Goal: Task Accomplishment & Management: Complete application form

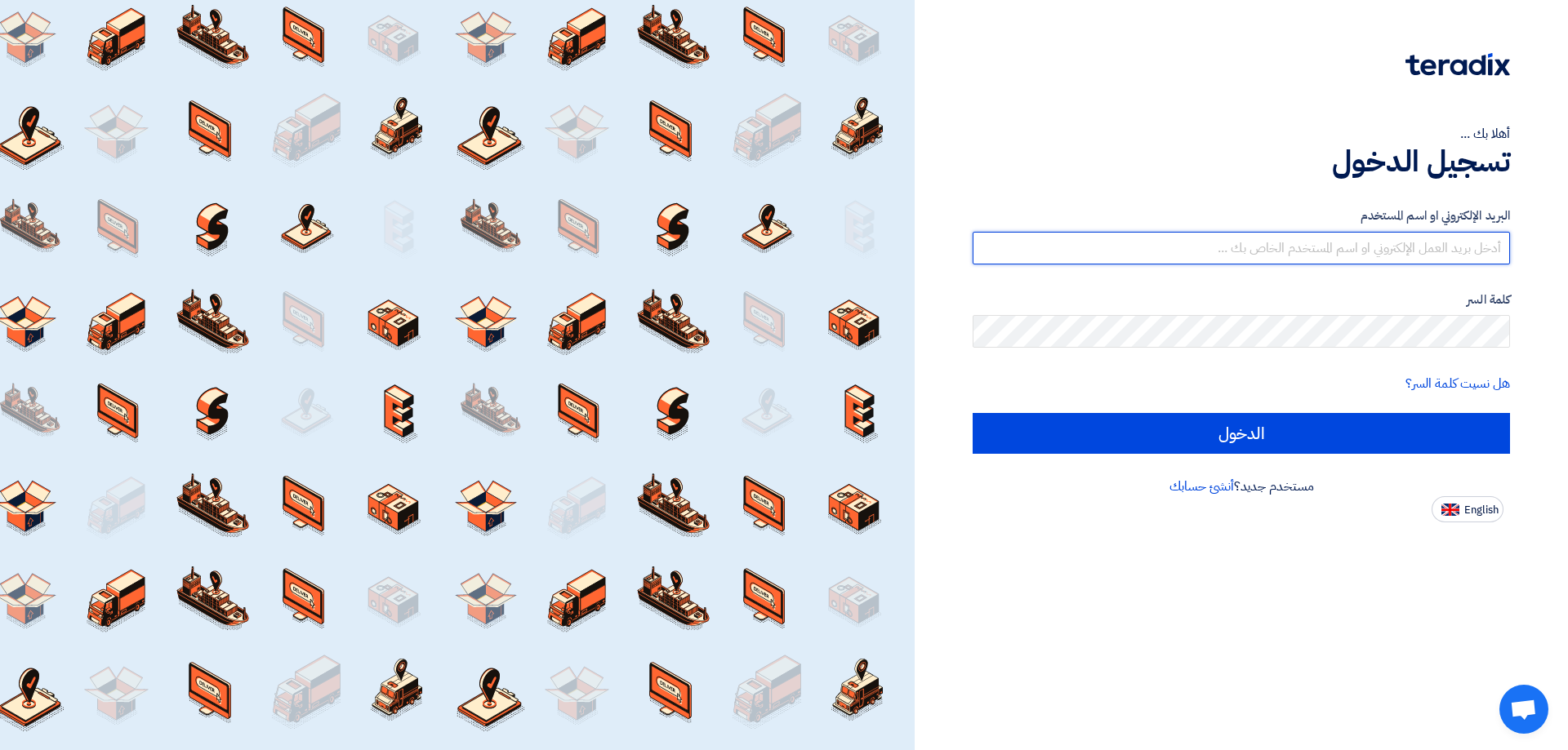
click at [1377, 240] on input "text" at bounding box center [1242, 248] width 538 height 33
type input "[EMAIL_ADDRESS][DOMAIN_NAME]"
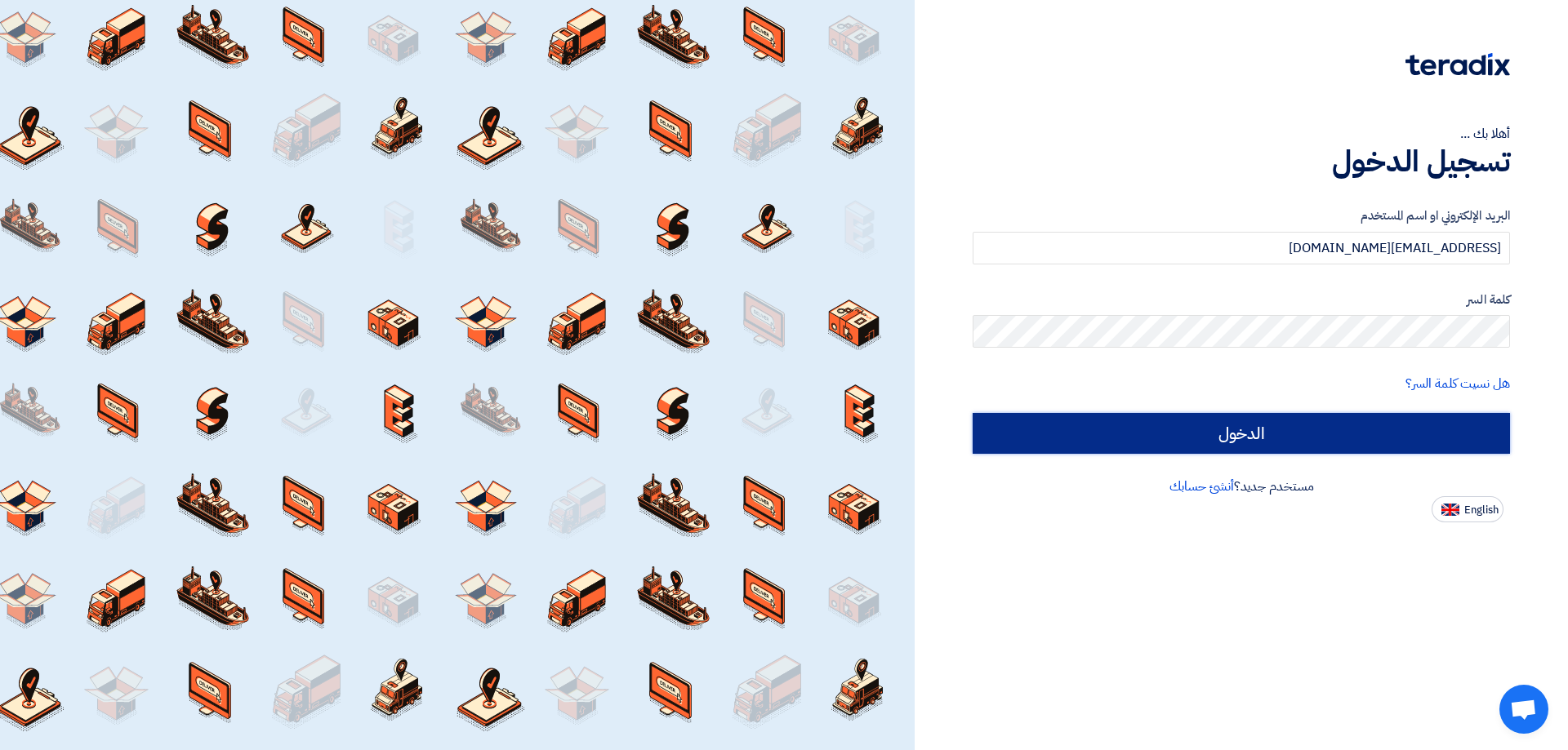
click at [1291, 442] on input "الدخول" at bounding box center [1242, 433] width 538 height 40
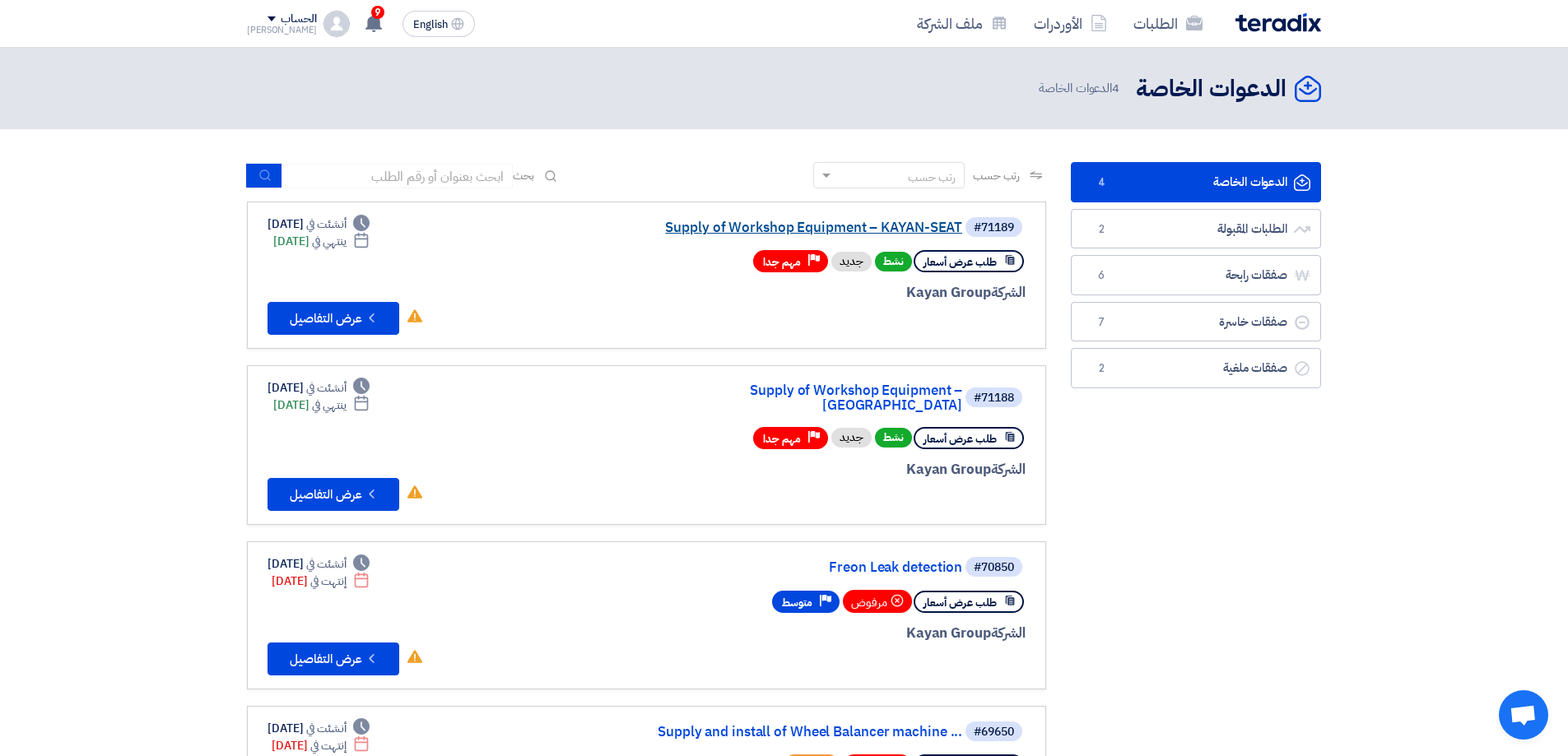
click at [881, 229] on link "Supply of Workshop Equipment – KAYAN-SEAT" at bounding box center [798, 228] width 330 height 14
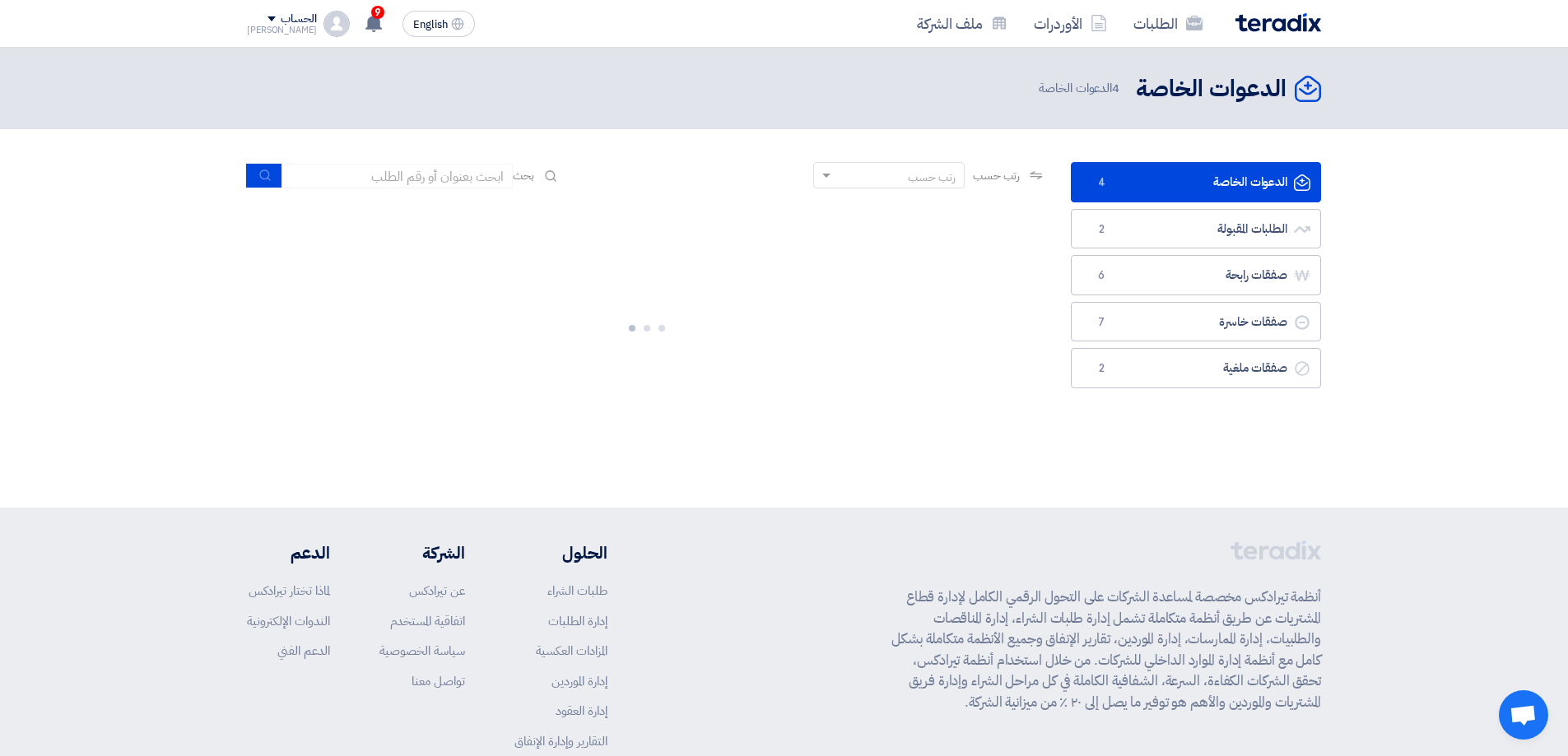
click at [1191, 194] on link "الدعوات الخاصة الدعوات الخاصة 4" at bounding box center [1196, 182] width 251 height 40
click at [1196, 234] on link "الطلبات المقبولة الطلبات المقبولة 2" at bounding box center [1196, 228] width 251 height 40
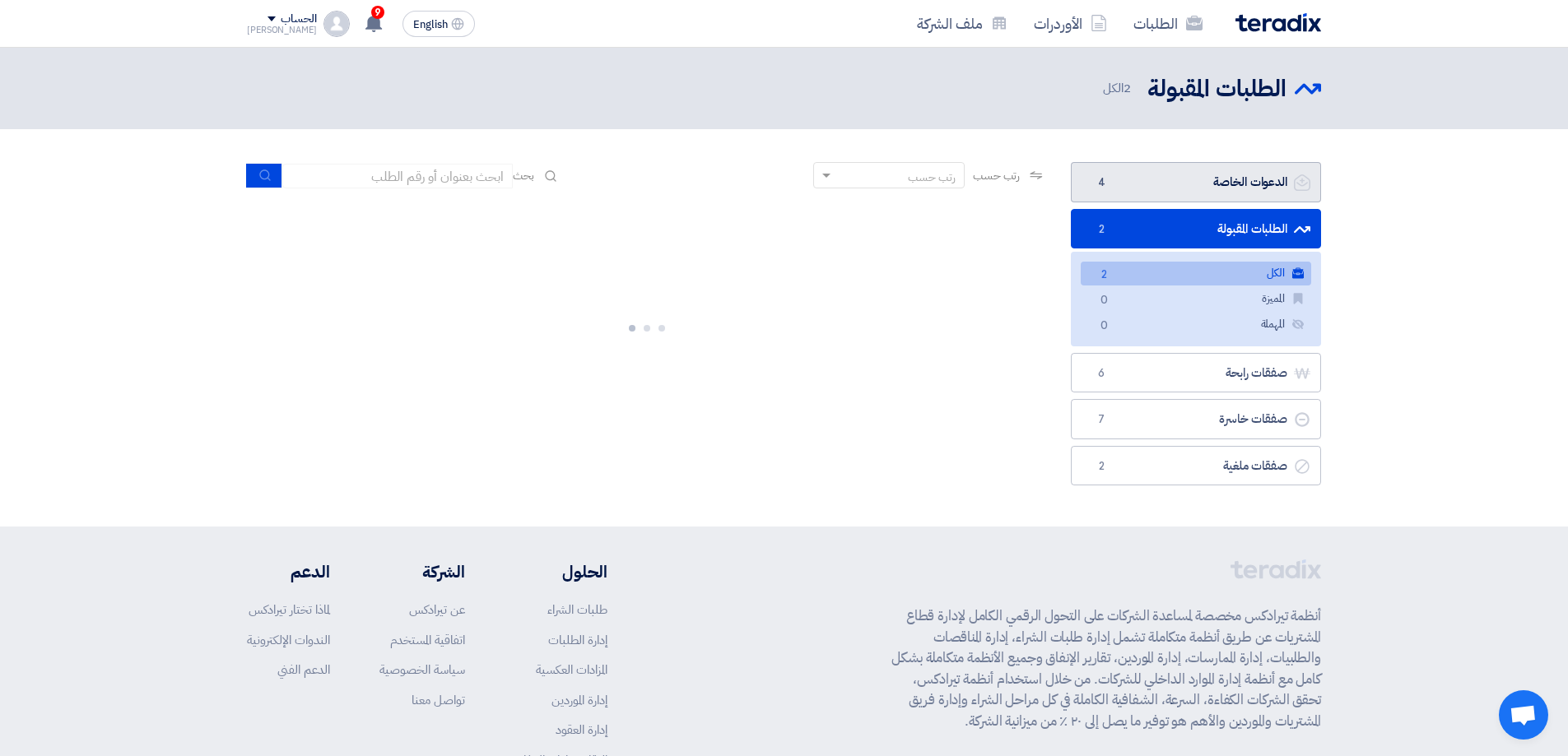
click at [1201, 191] on link "الدعوات الخاصة الدعوات الخاصة 4" at bounding box center [1196, 182] width 251 height 40
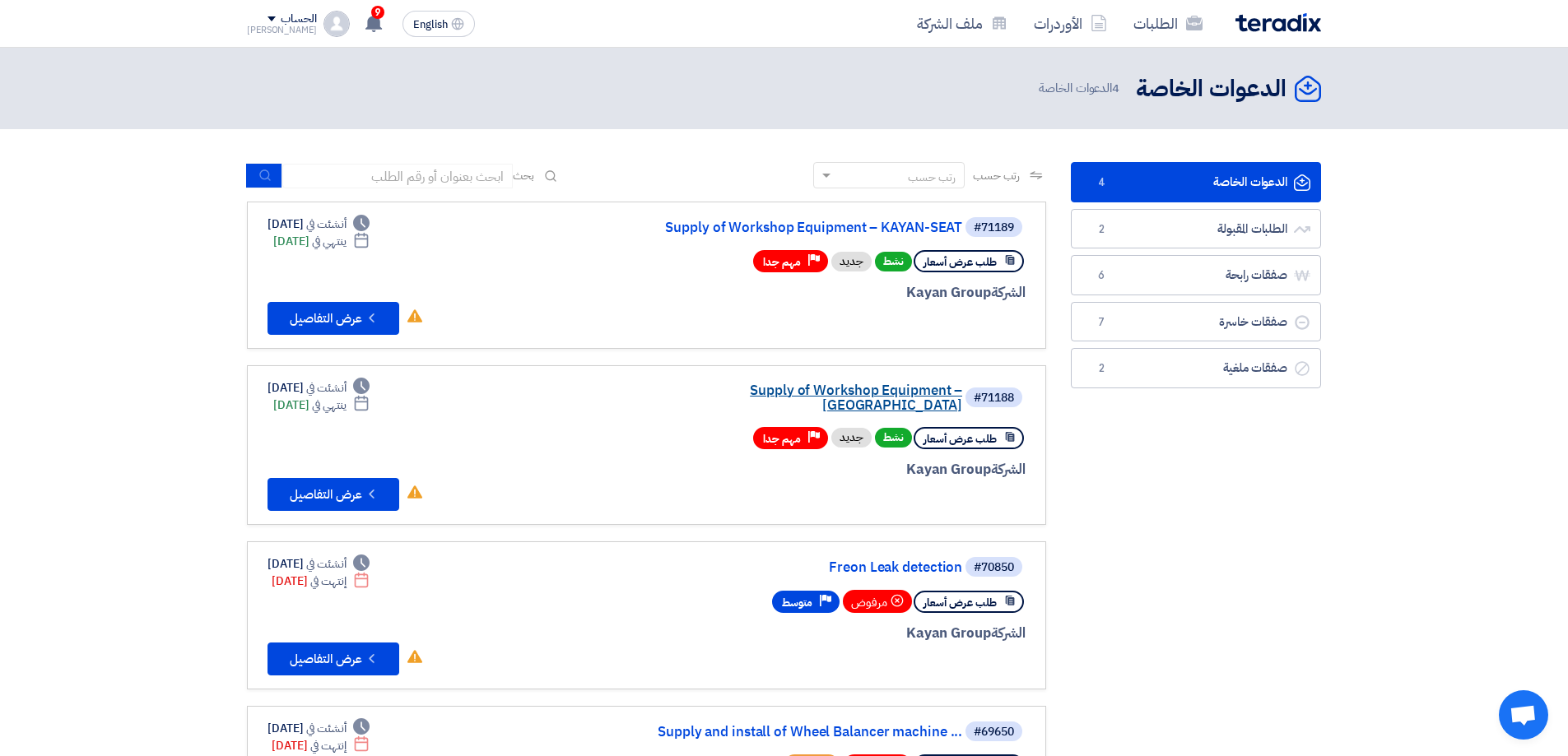
click at [880, 387] on link "Supply of Workshop Equipment – [GEOGRAPHIC_DATA]" at bounding box center [798, 398] width 330 height 30
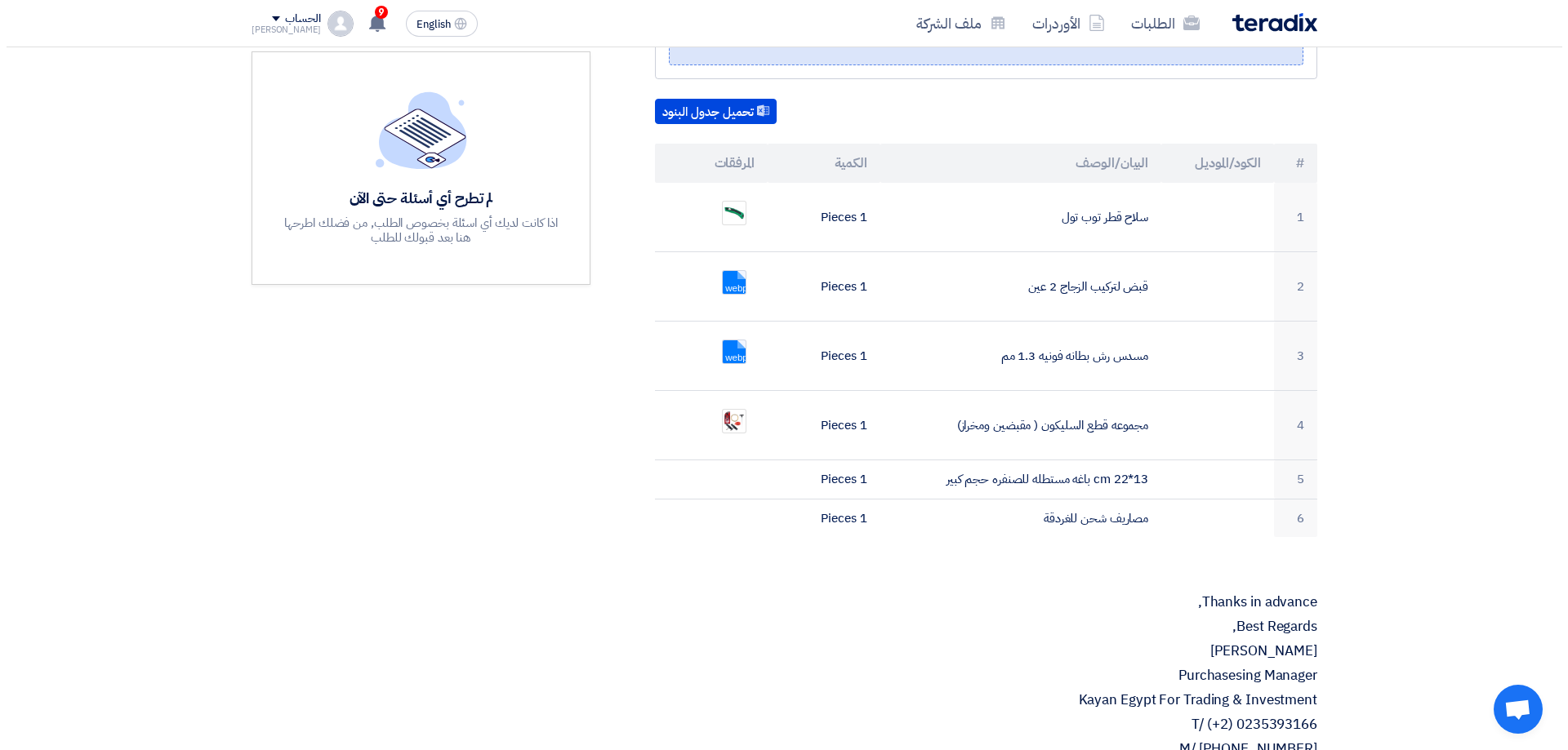
scroll to position [490, 0]
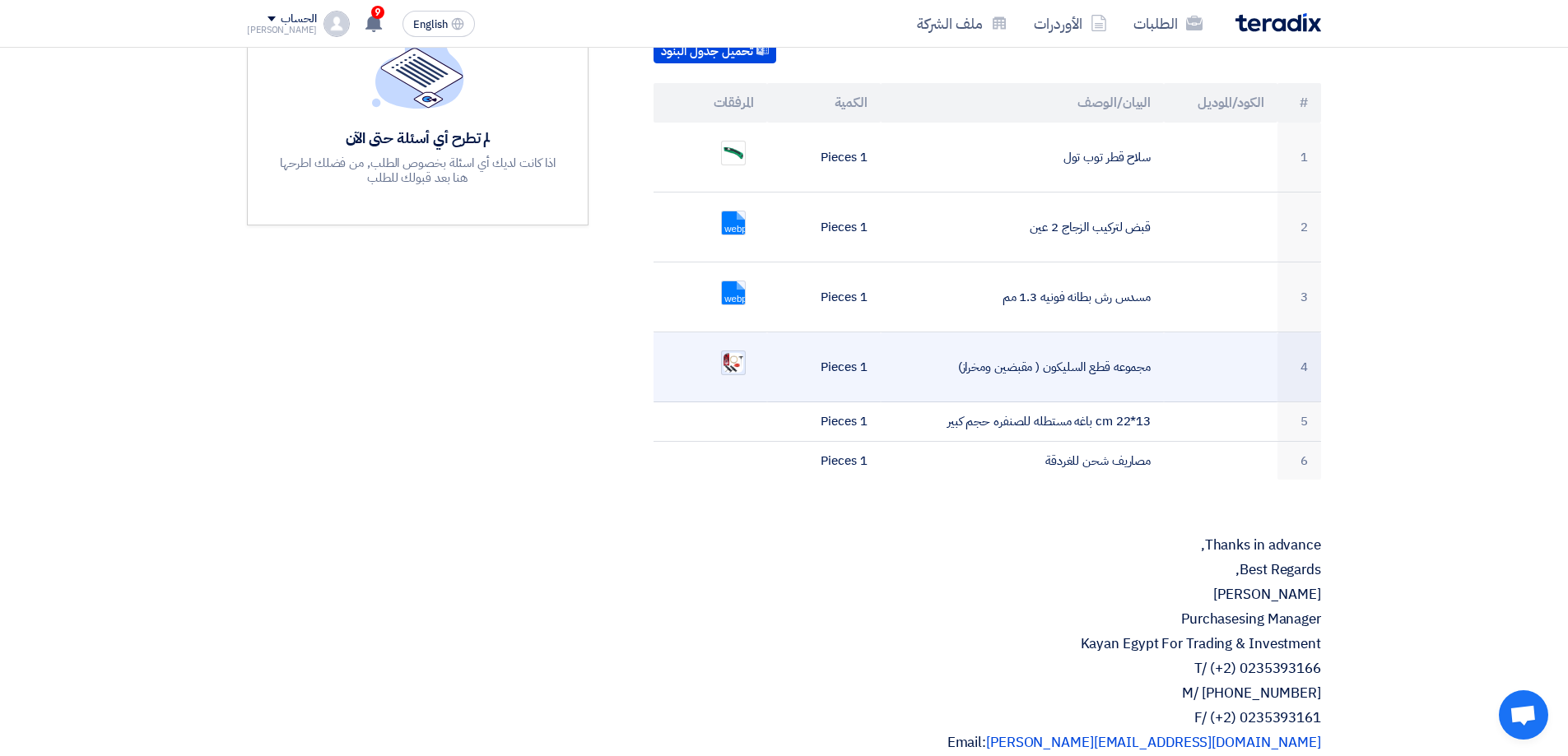
click at [740, 352] on img at bounding box center [733, 364] width 23 height 24
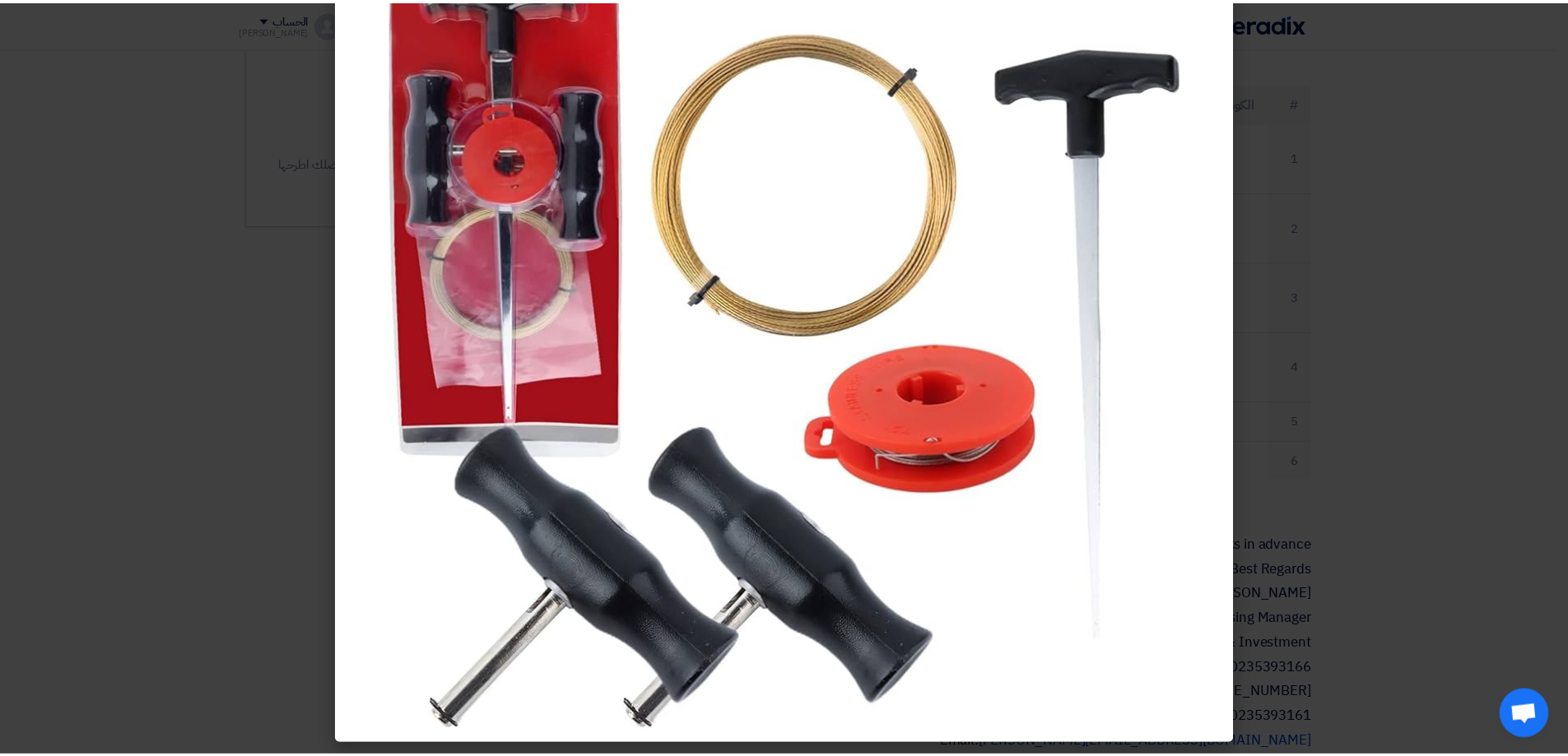
scroll to position [121, 0]
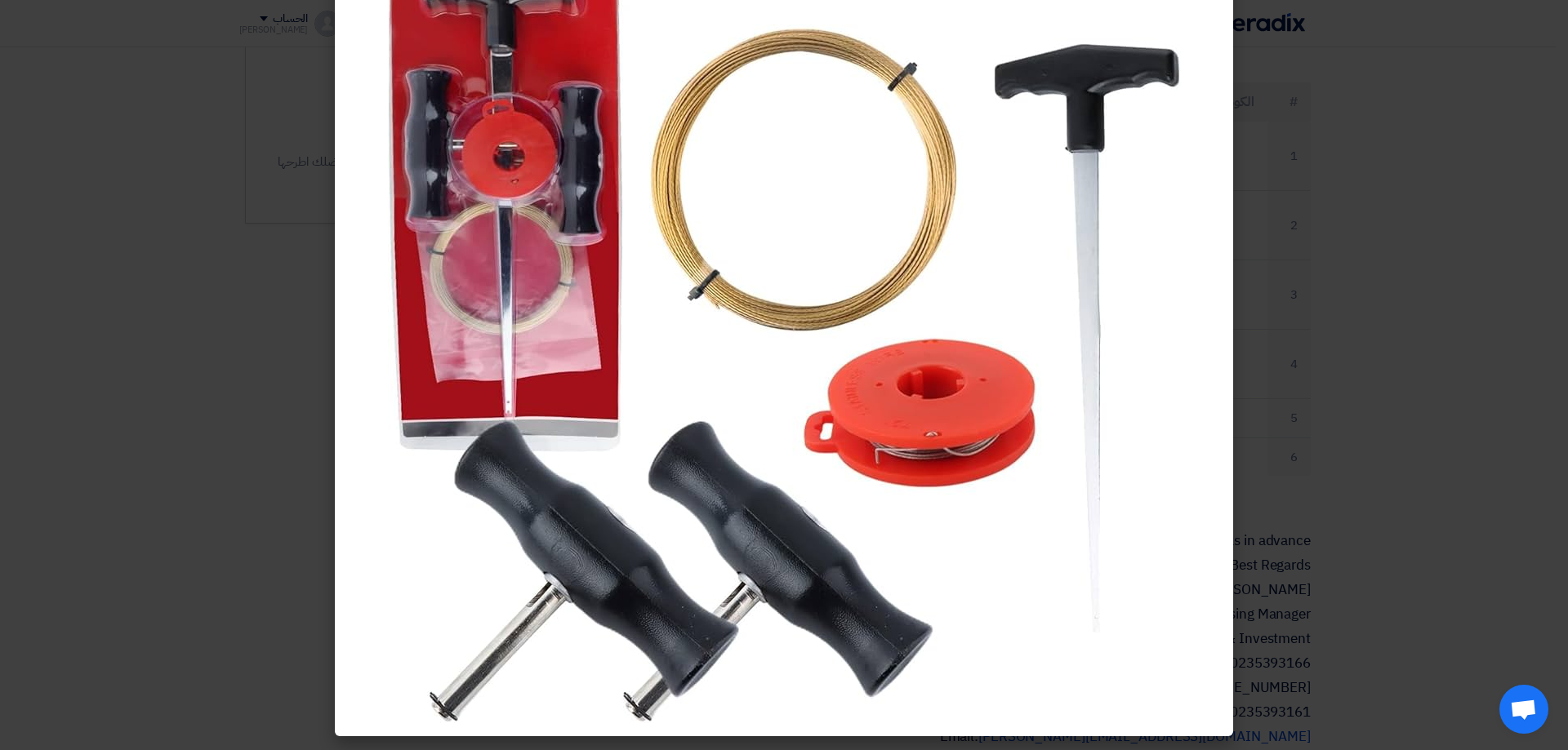
click at [1173, 568] on img at bounding box center [784, 315] width 793 height 817
click at [1329, 273] on modal-container at bounding box center [784, 375] width 1568 height 750
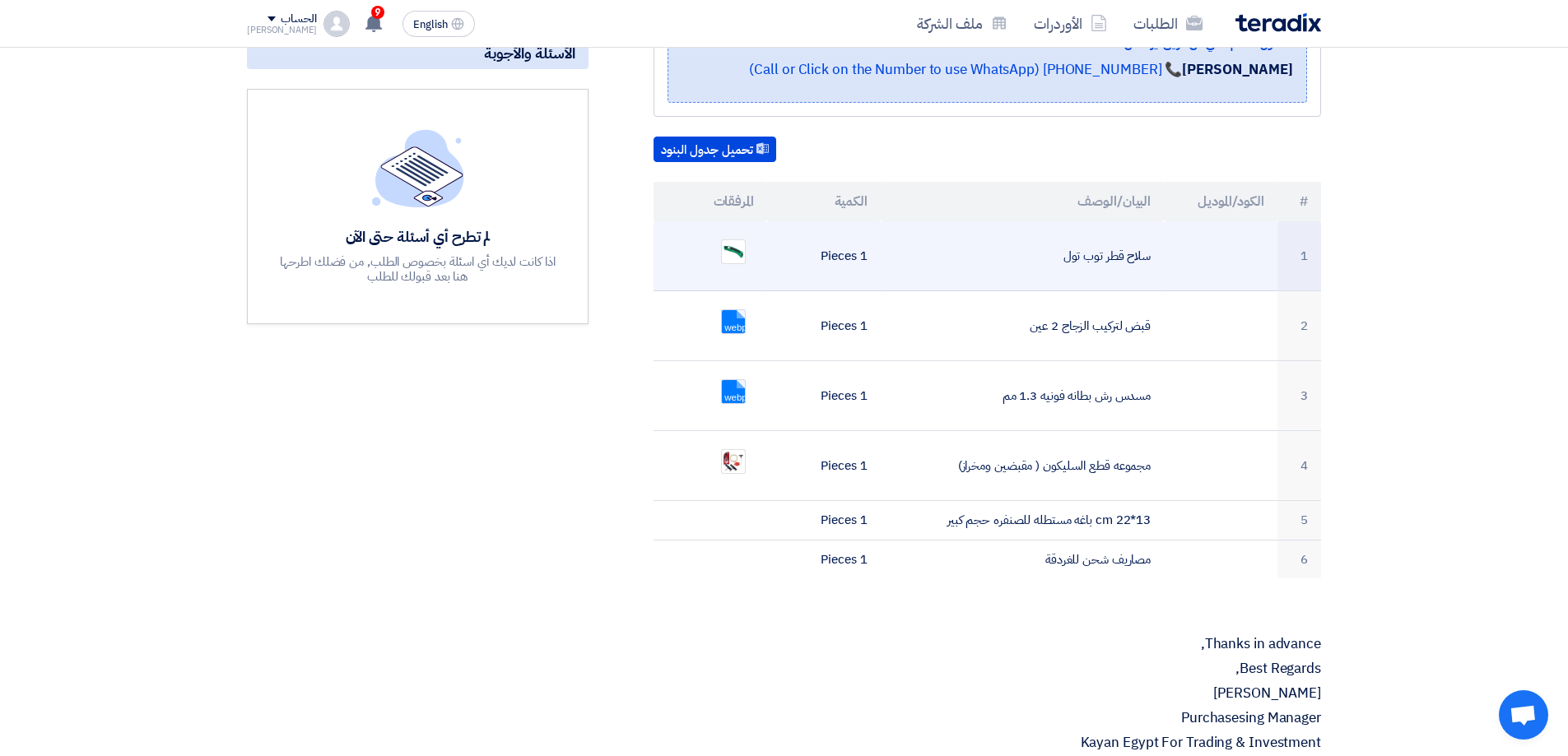
scroll to position [247, 0]
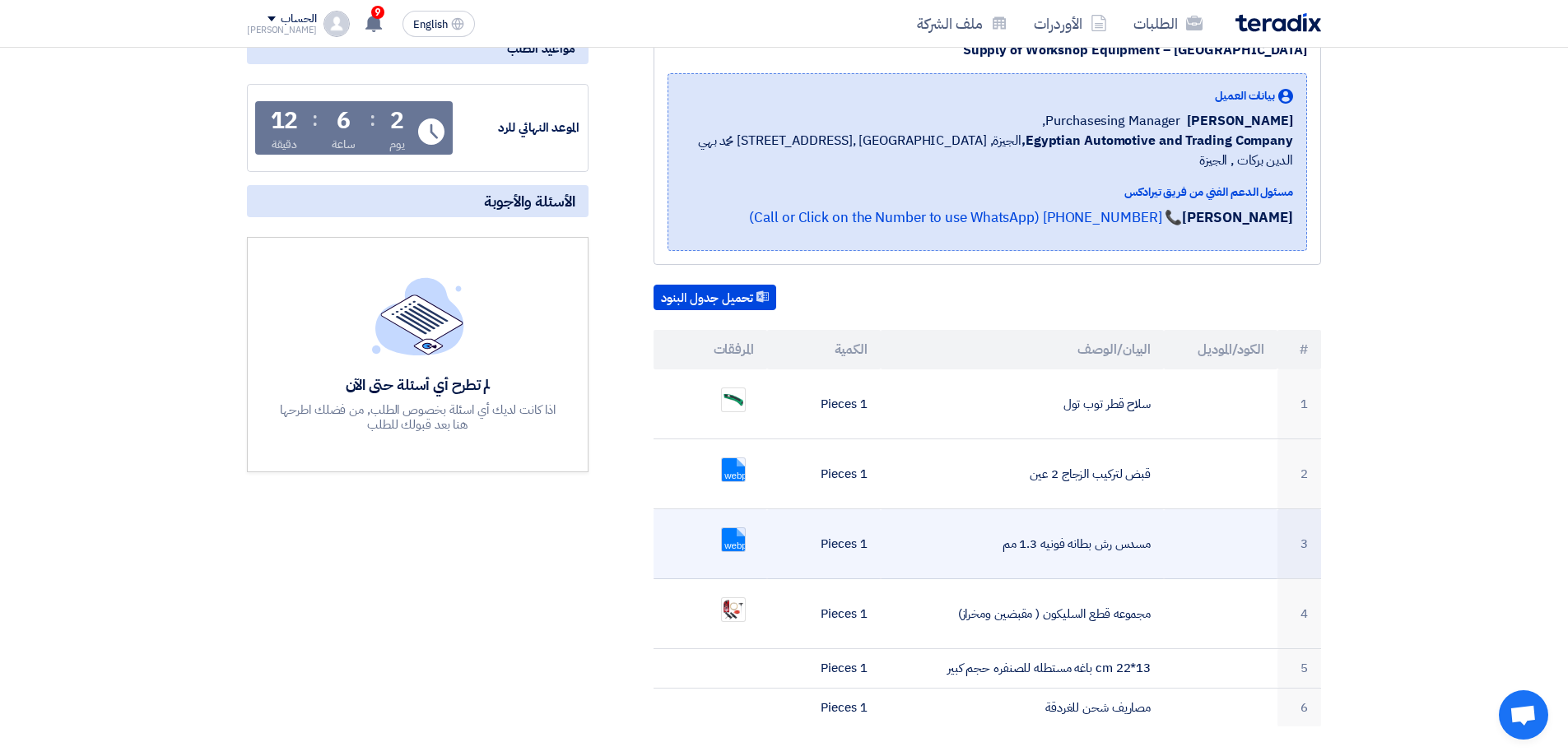
click at [735, 528] on link at bounding box center [787, 578] width 132 height 99
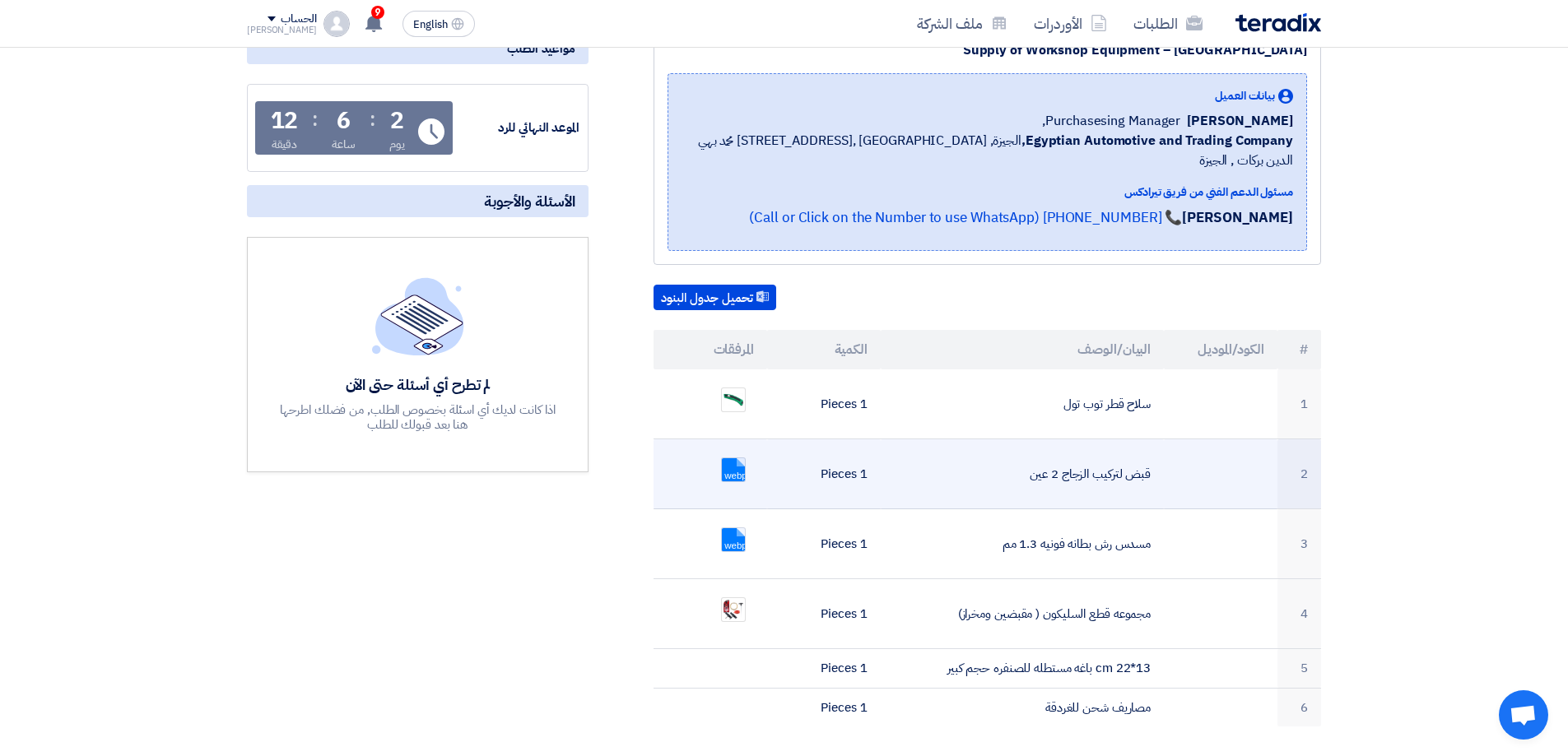
click at [743, 459] on link at bounding box center [787, 508] width 132 height 99
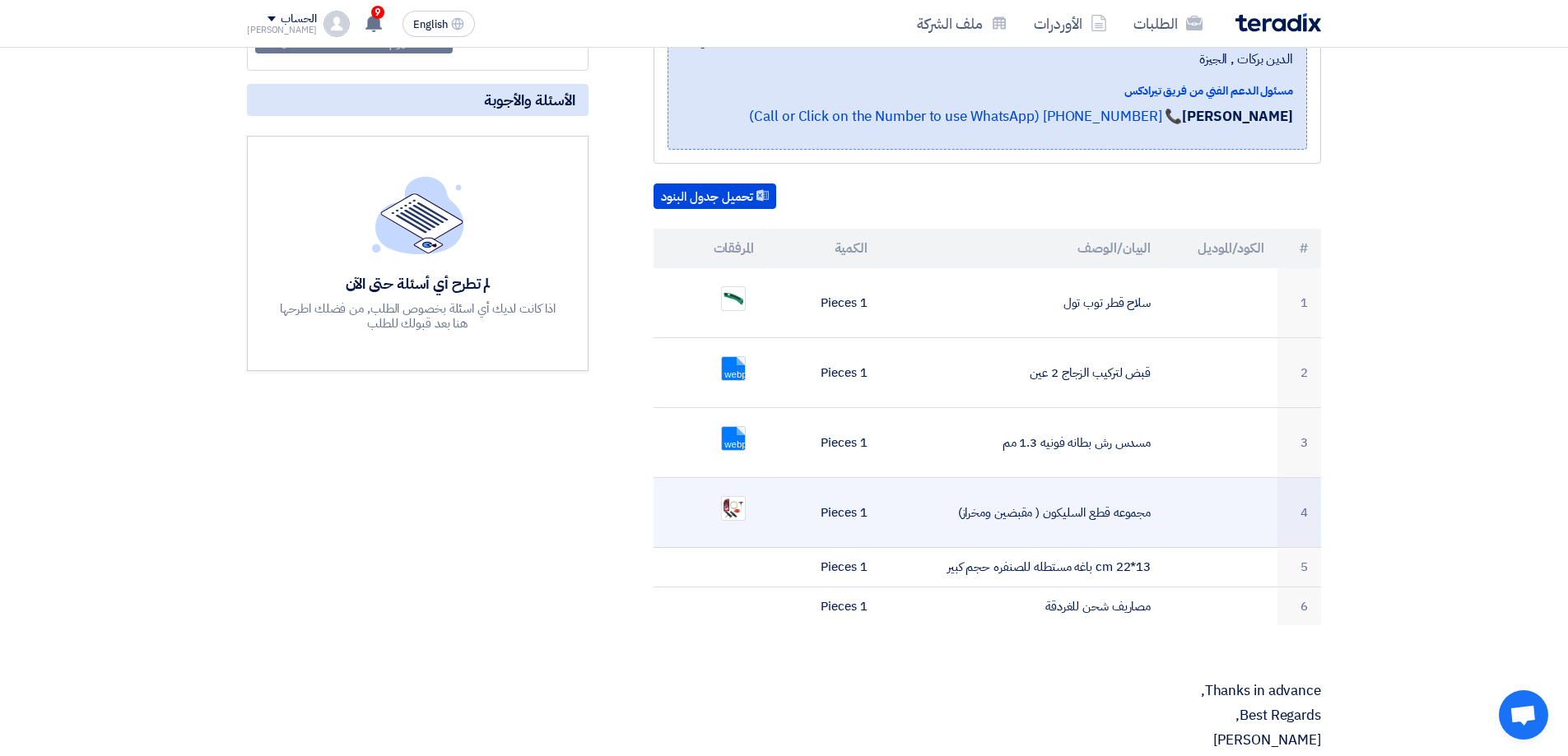
scroll to position [330, 0]
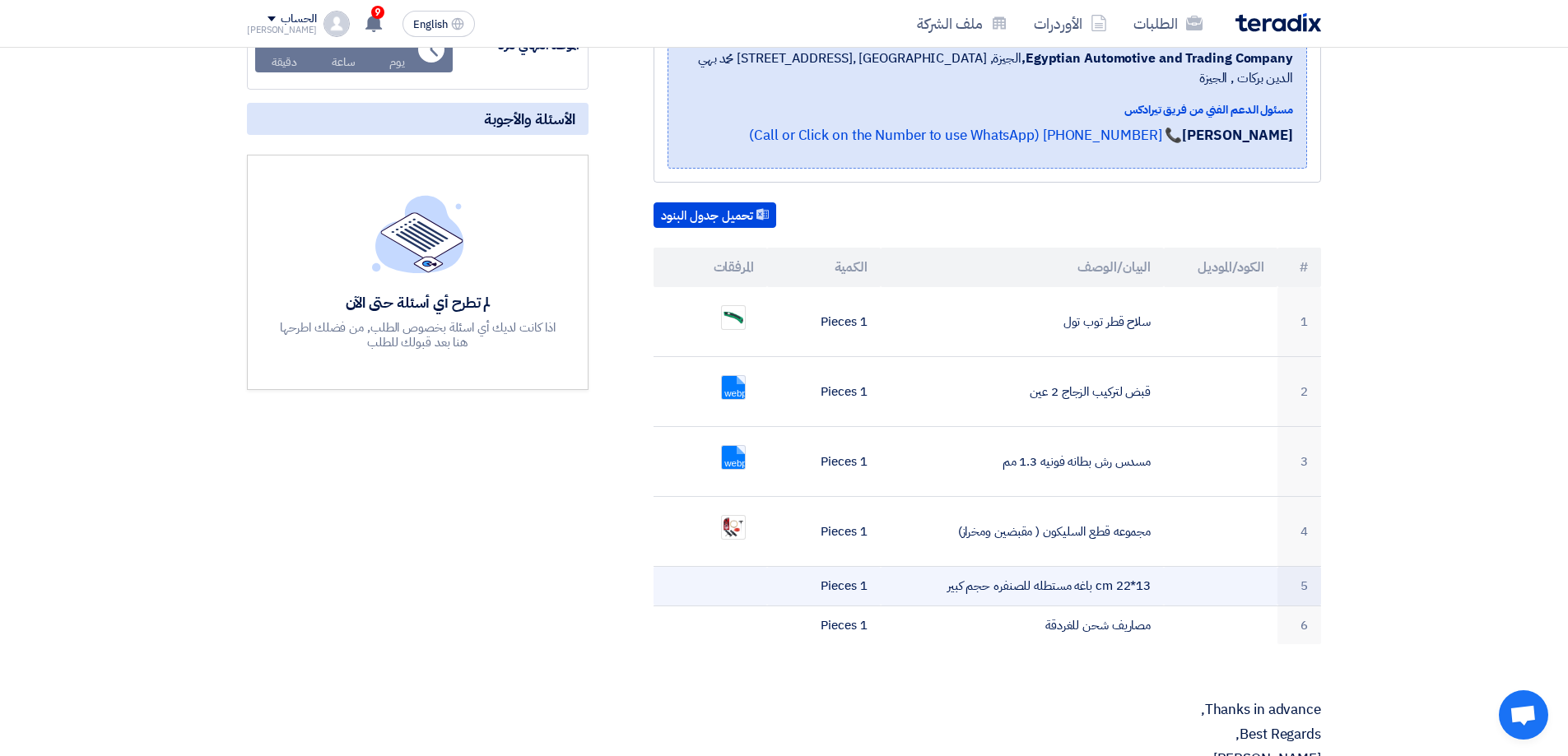
click at [1033, 569] on td "cm 22*13 باغه مستطله للصنفره حجم كبير" at bounding box center [1023, 587] width 284 height 40
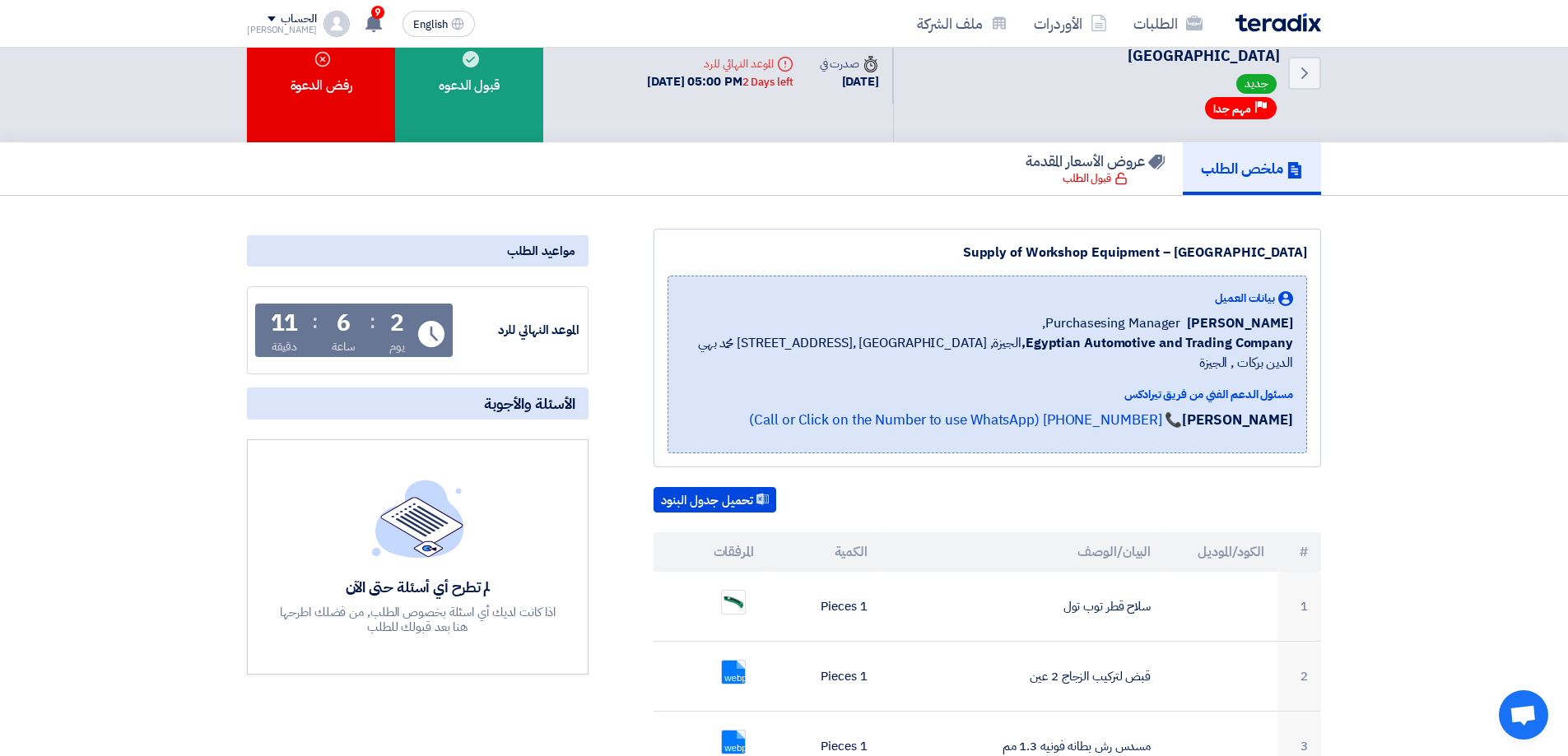
scroll to position [0, 0]
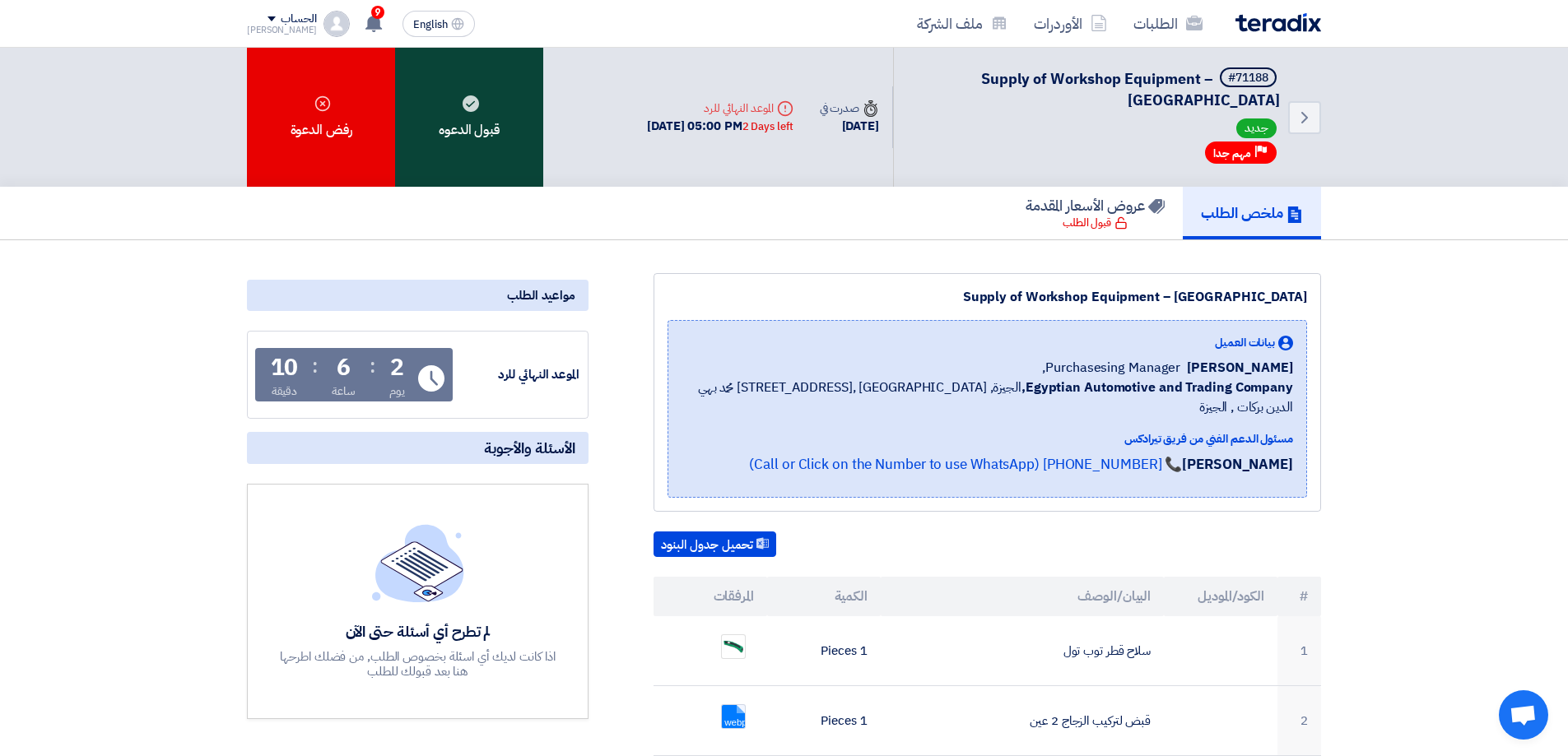
click at [473, 145] on div "قبول الدعوه" at bounding box center [469, 117] width 148 height 139
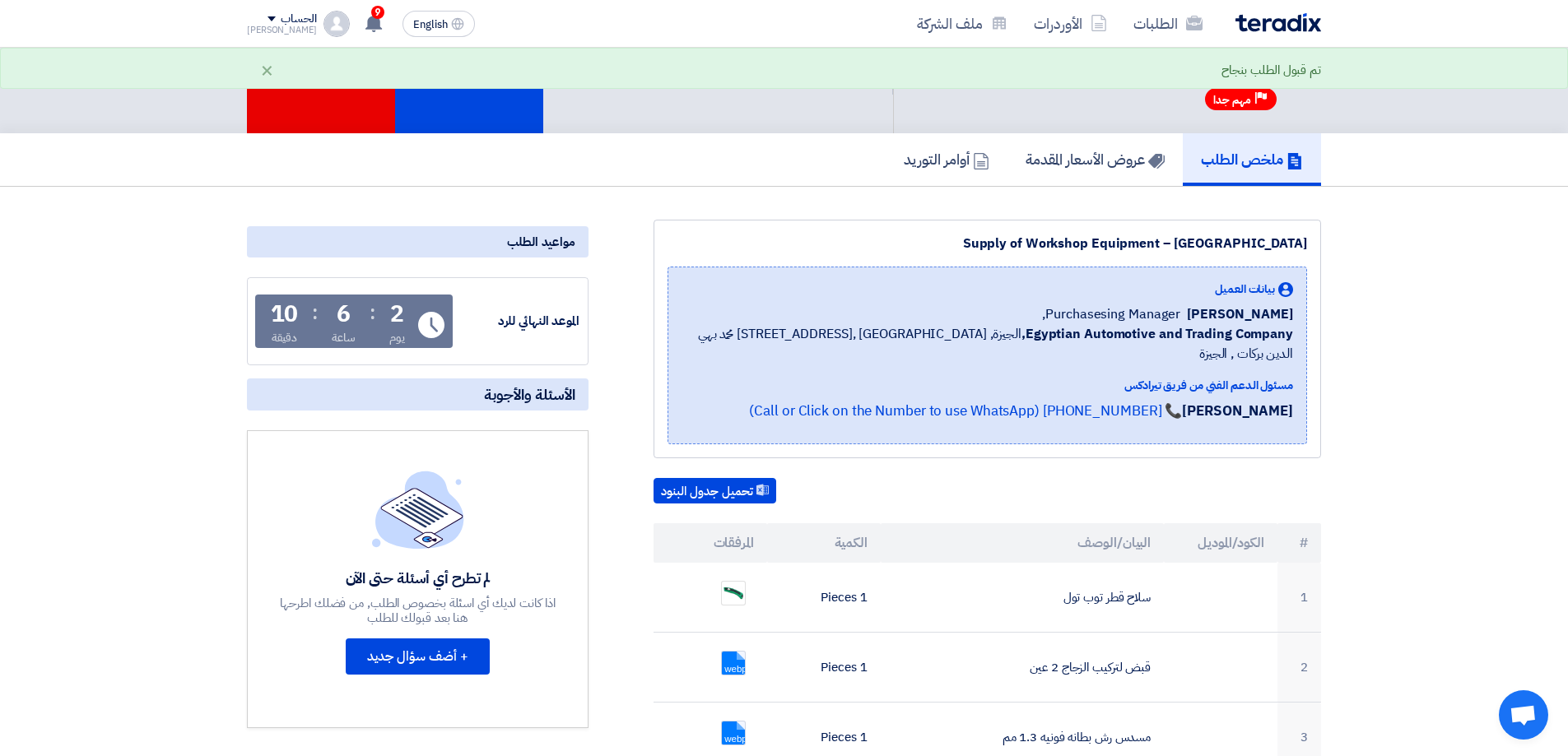
scroll to position [247, 0]
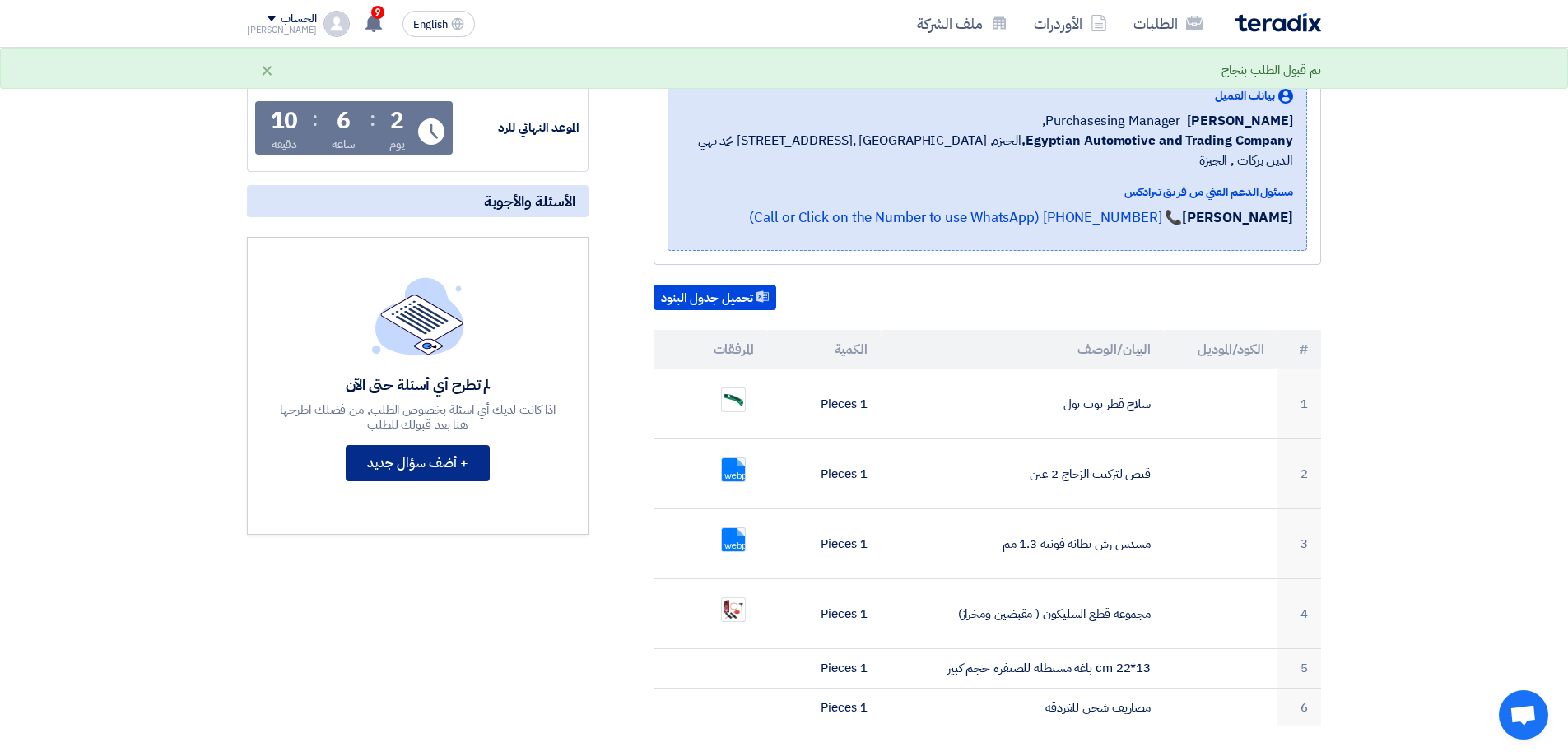
click at [454, 460] on button "+ أضف سؤال جديد" at bounding box center [418, 463] width 144 height 37
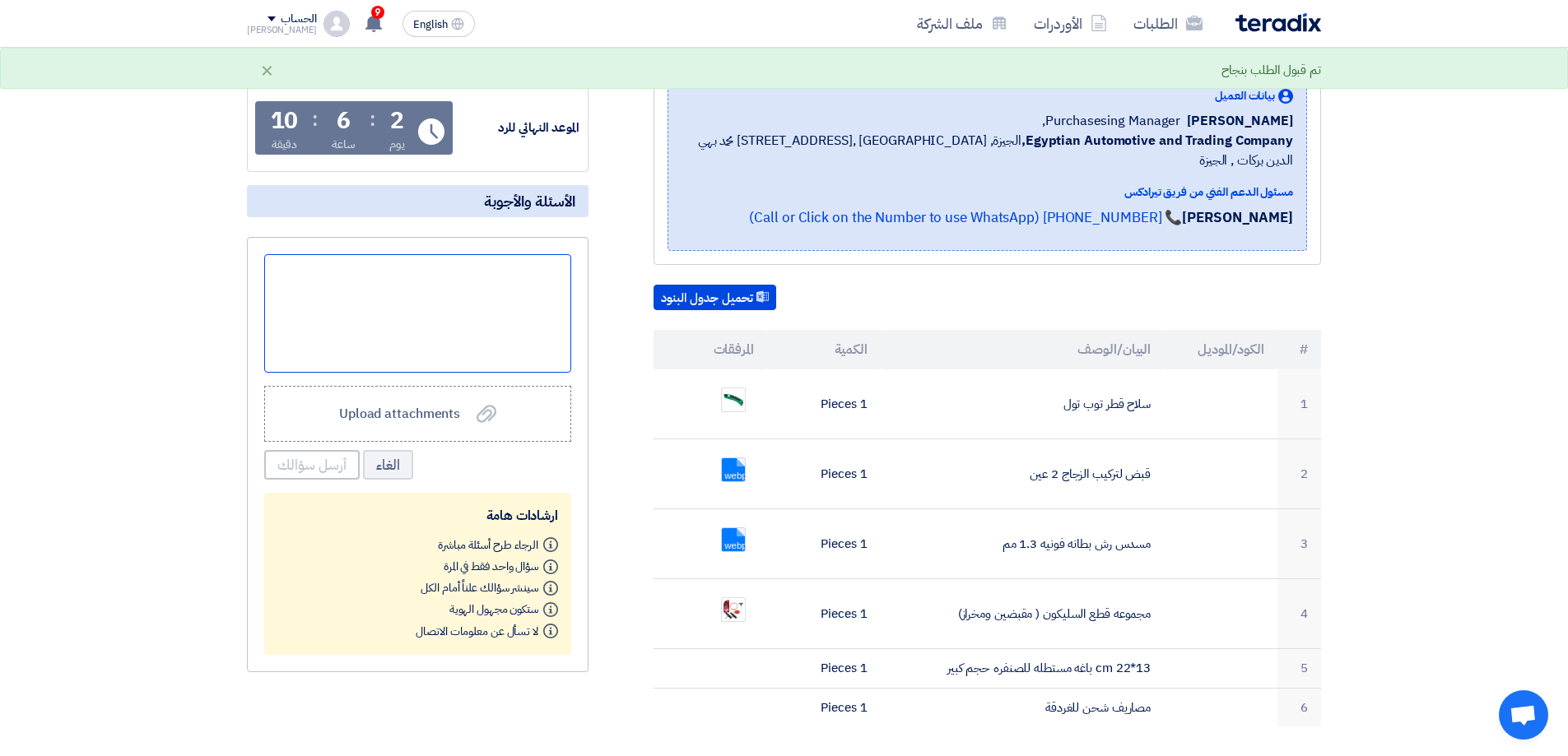
click at [448, 274] on div at bounding box center [417, 313] width 307 height 119
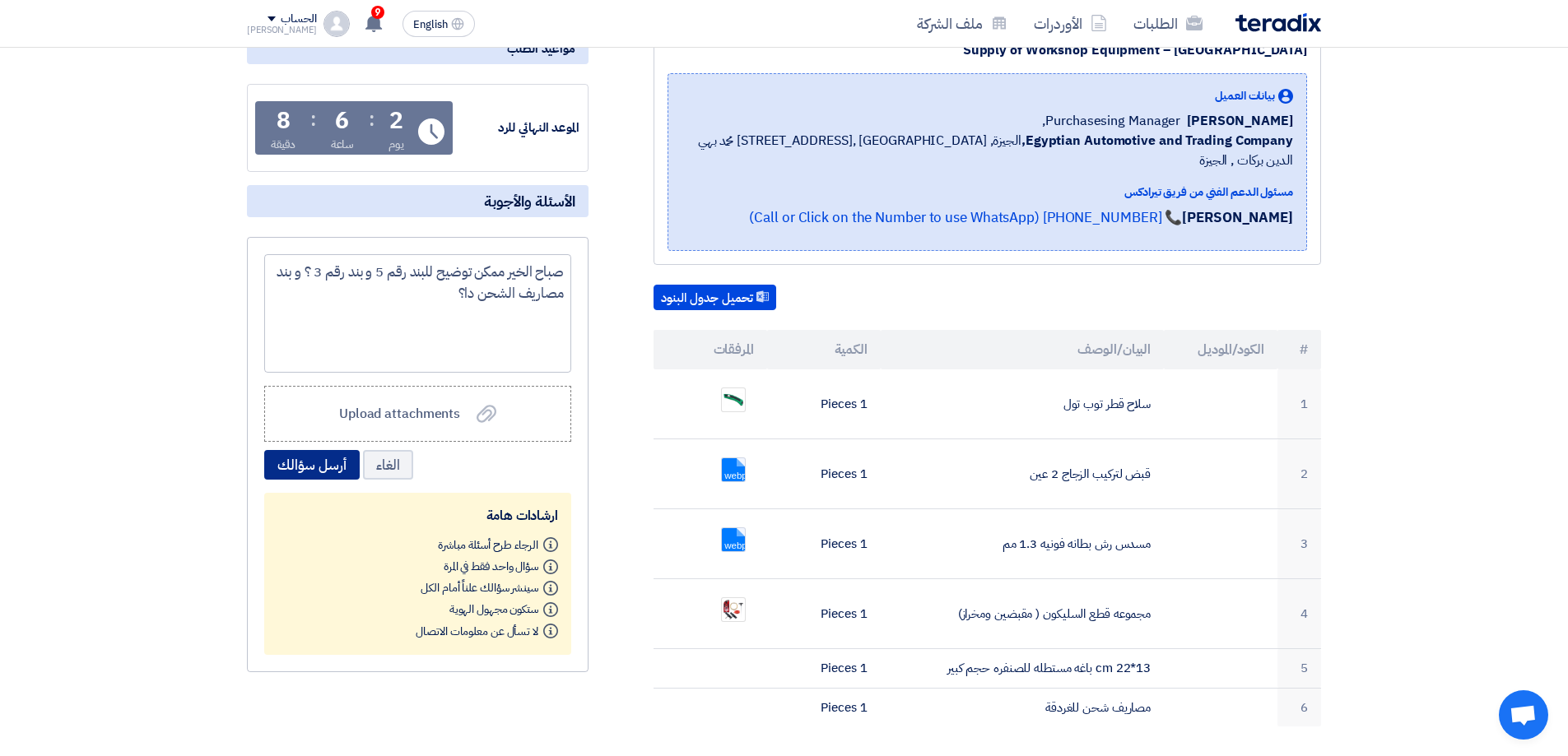
click at [293, 462] on button "أرسل سؤالك" at bounding box center [312, 465] width 95 height 30
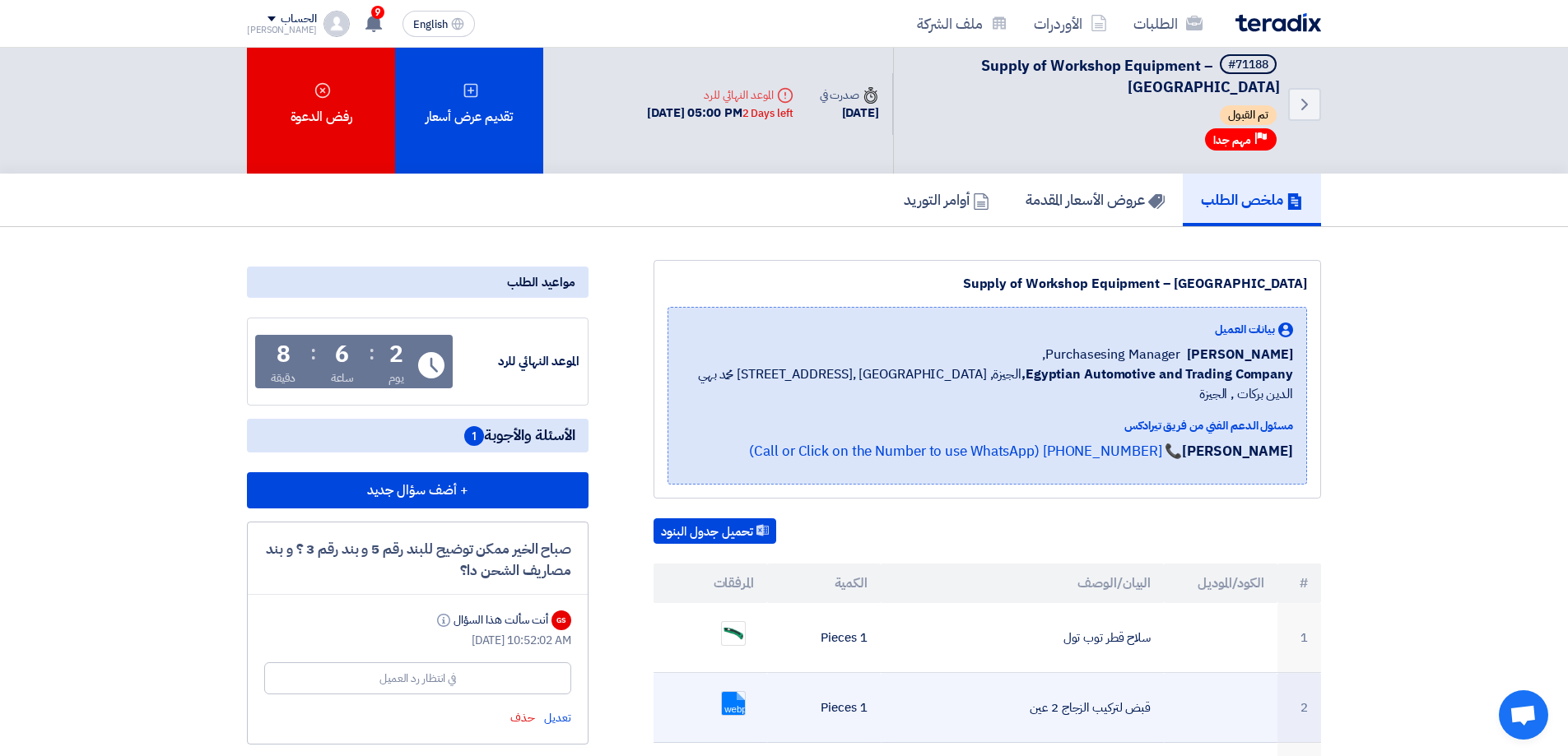
scroll to position [0, 0]
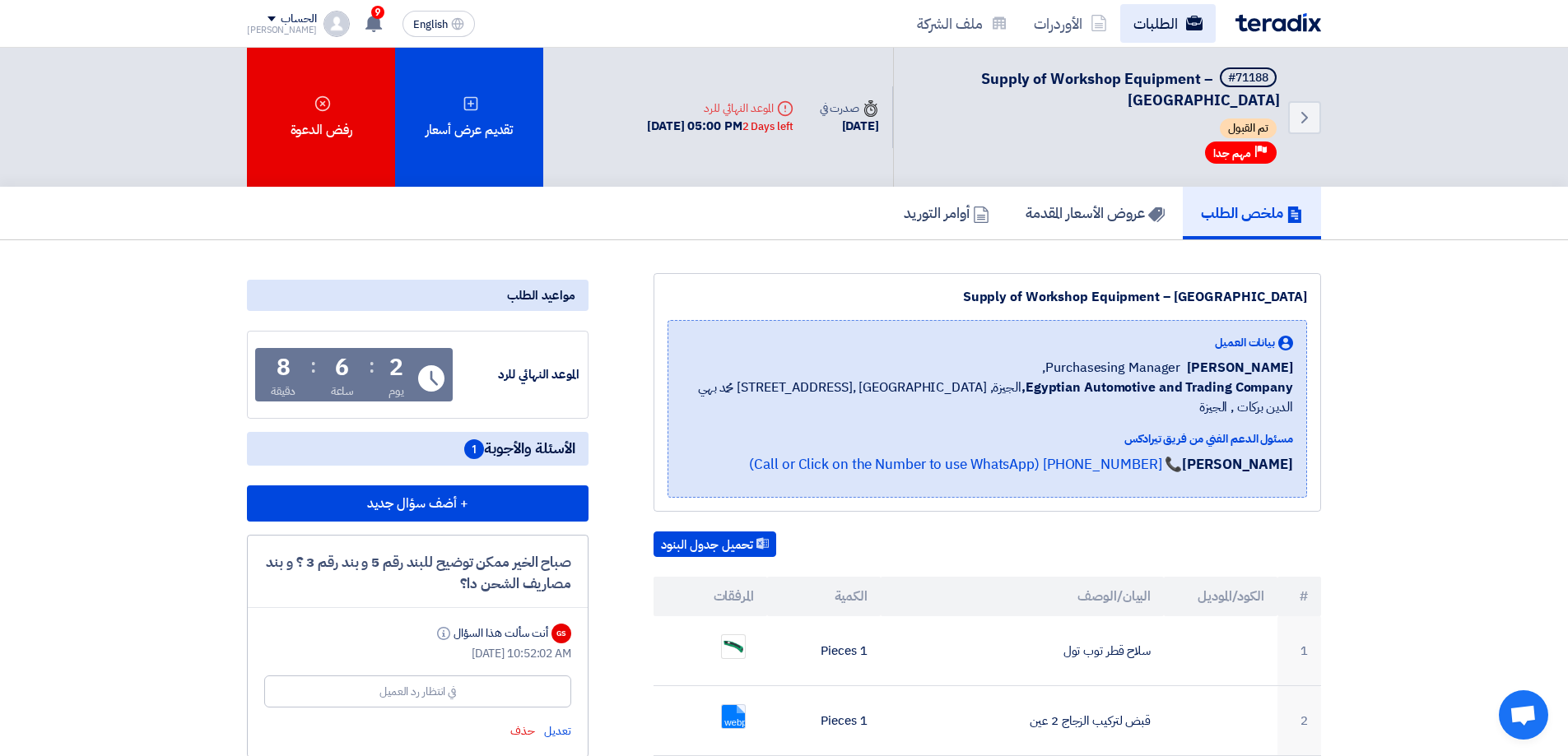
click at [1153, 29] on link "الطلبات" at bounding box center [1168, 24] width 95 height 39
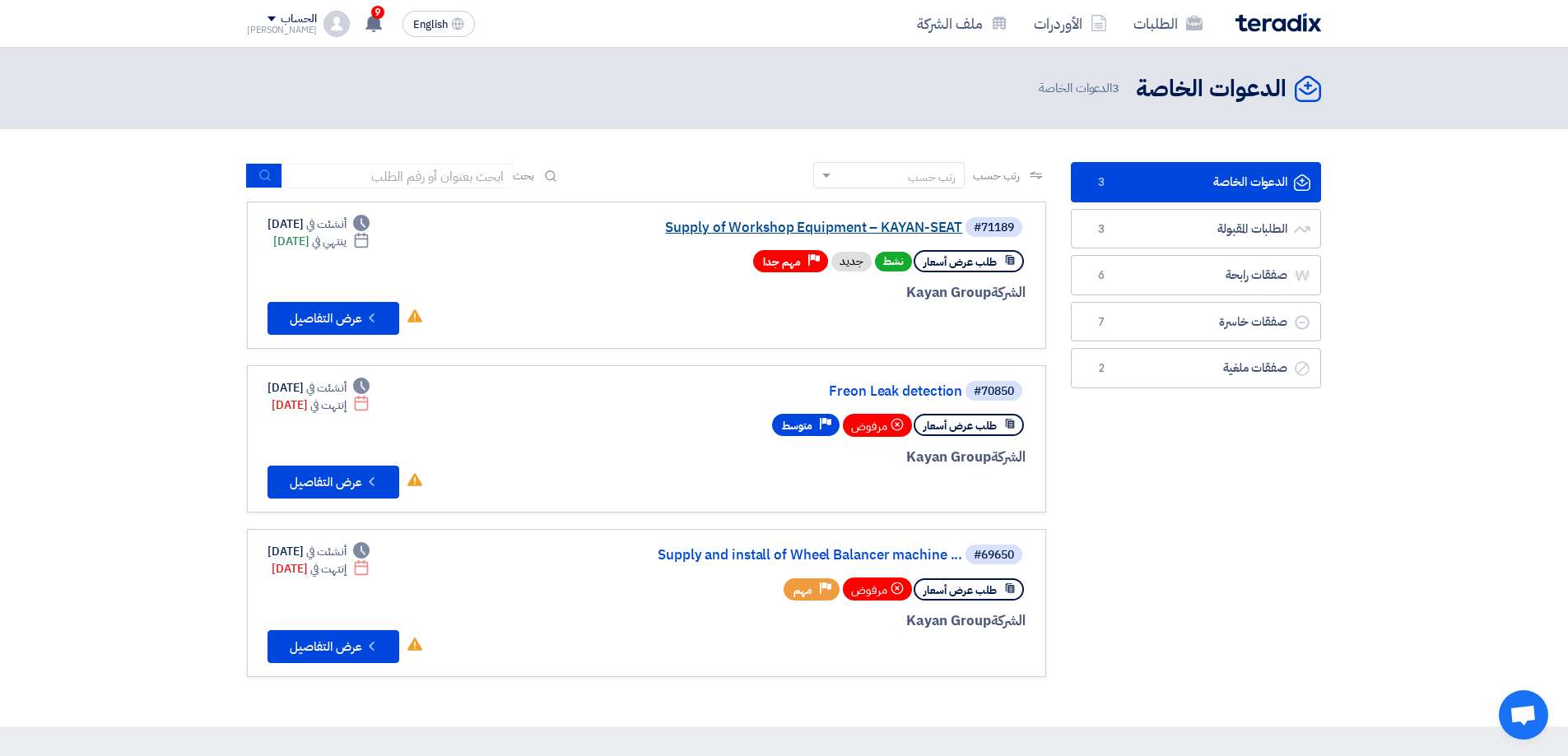
click at [858, 226] on link "Supply of Workshop Equipment – KAYAN-SEAT" at bounding box center [798, 228] width 330 height 14
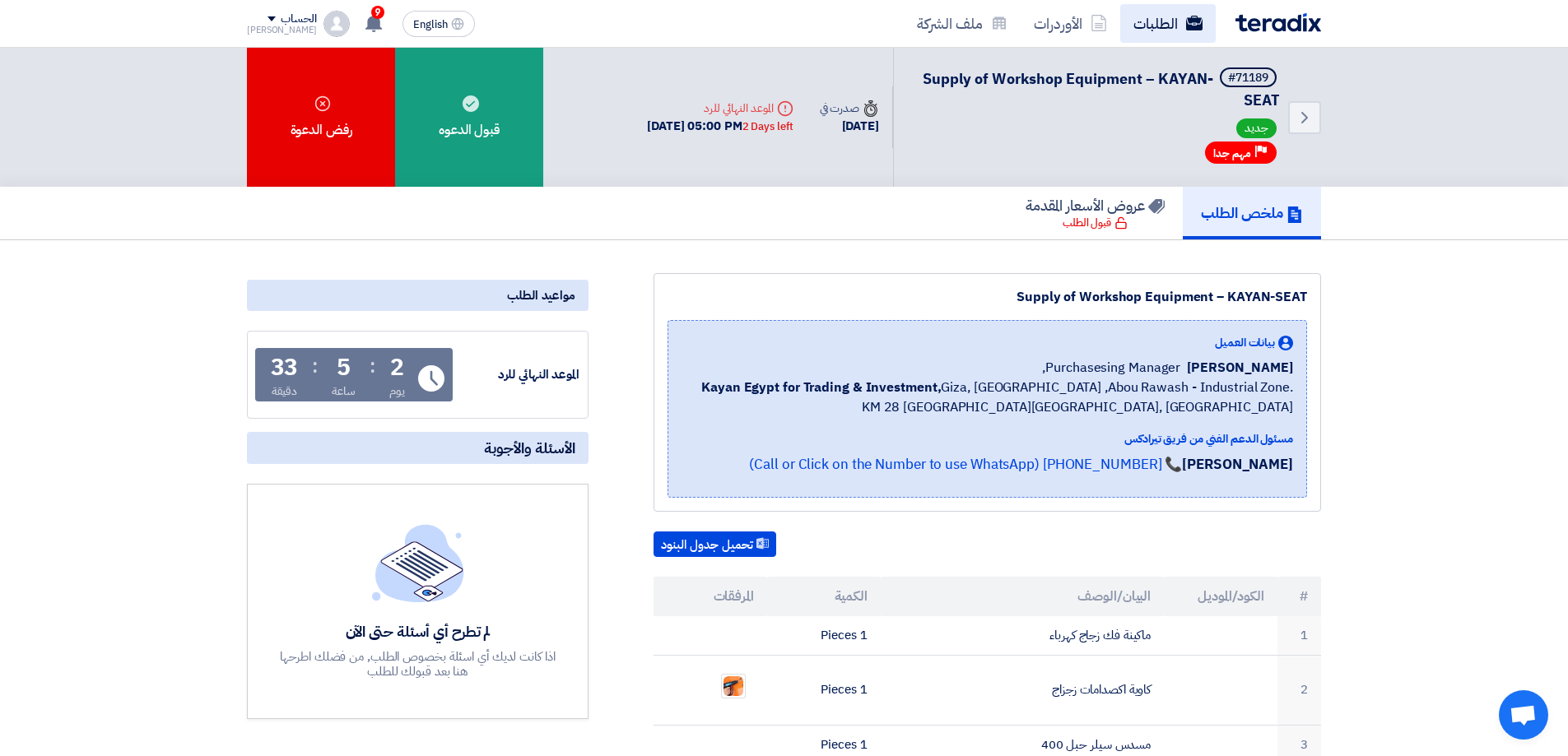
click at [1148, 25] on link "الطلبات" at bounding box center [1168, 24] width 95 height 39
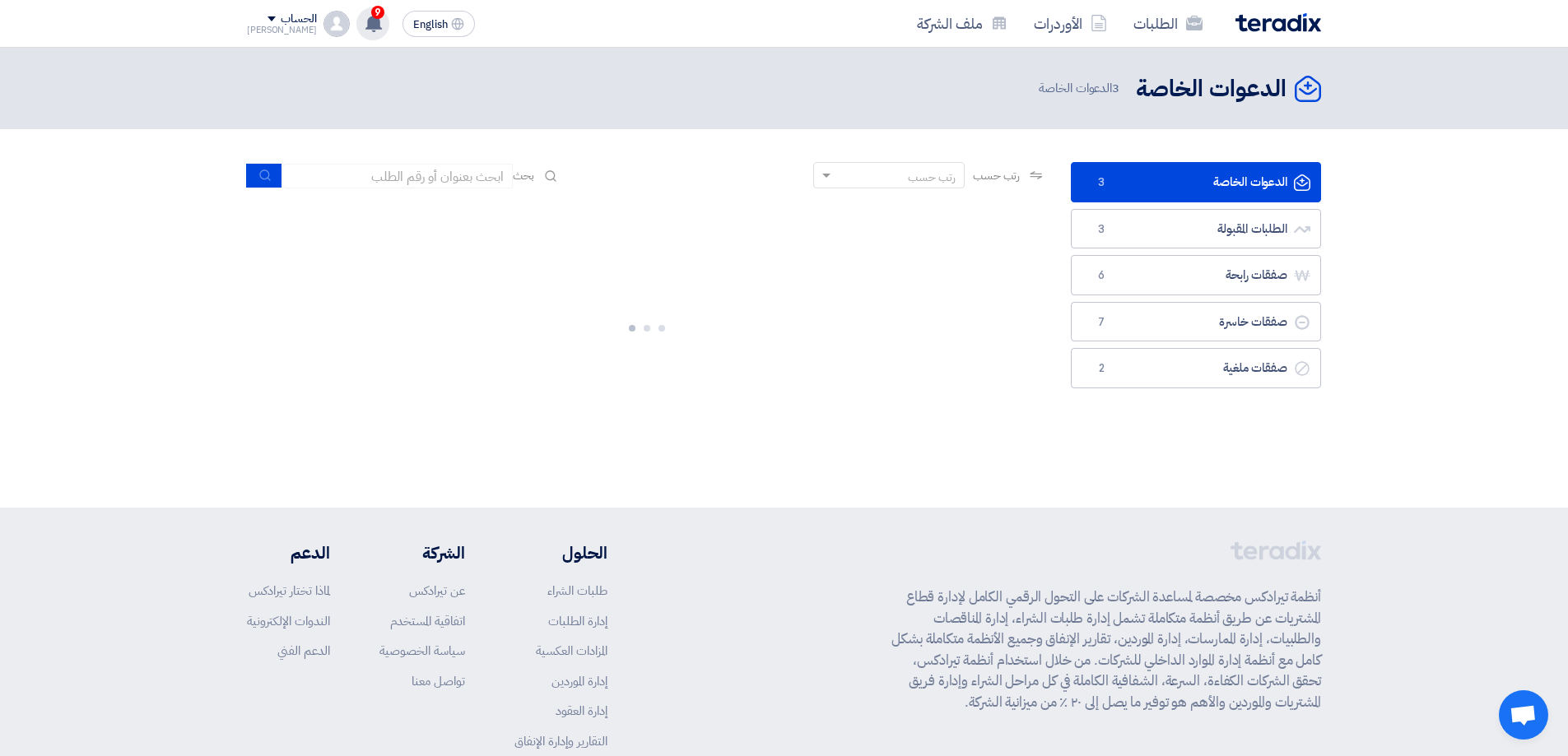
click at [364, 14] on icon at bounding box center [373, 22] width 18 height 18
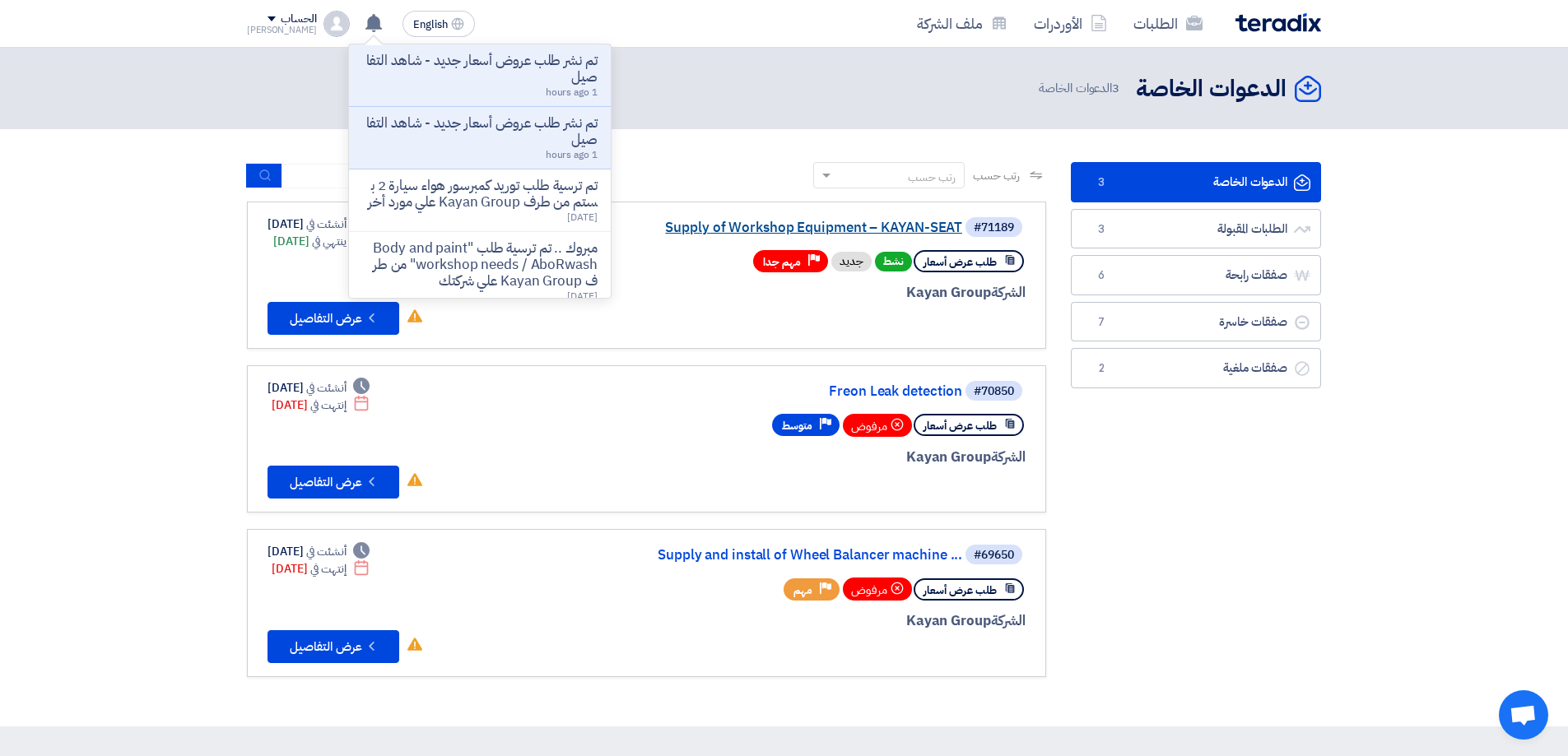
click at [824, 225] on link "Supply of Workshop Equipment – KAYAN-SEAT" at bounding box center [798, 228] width 330 height 14
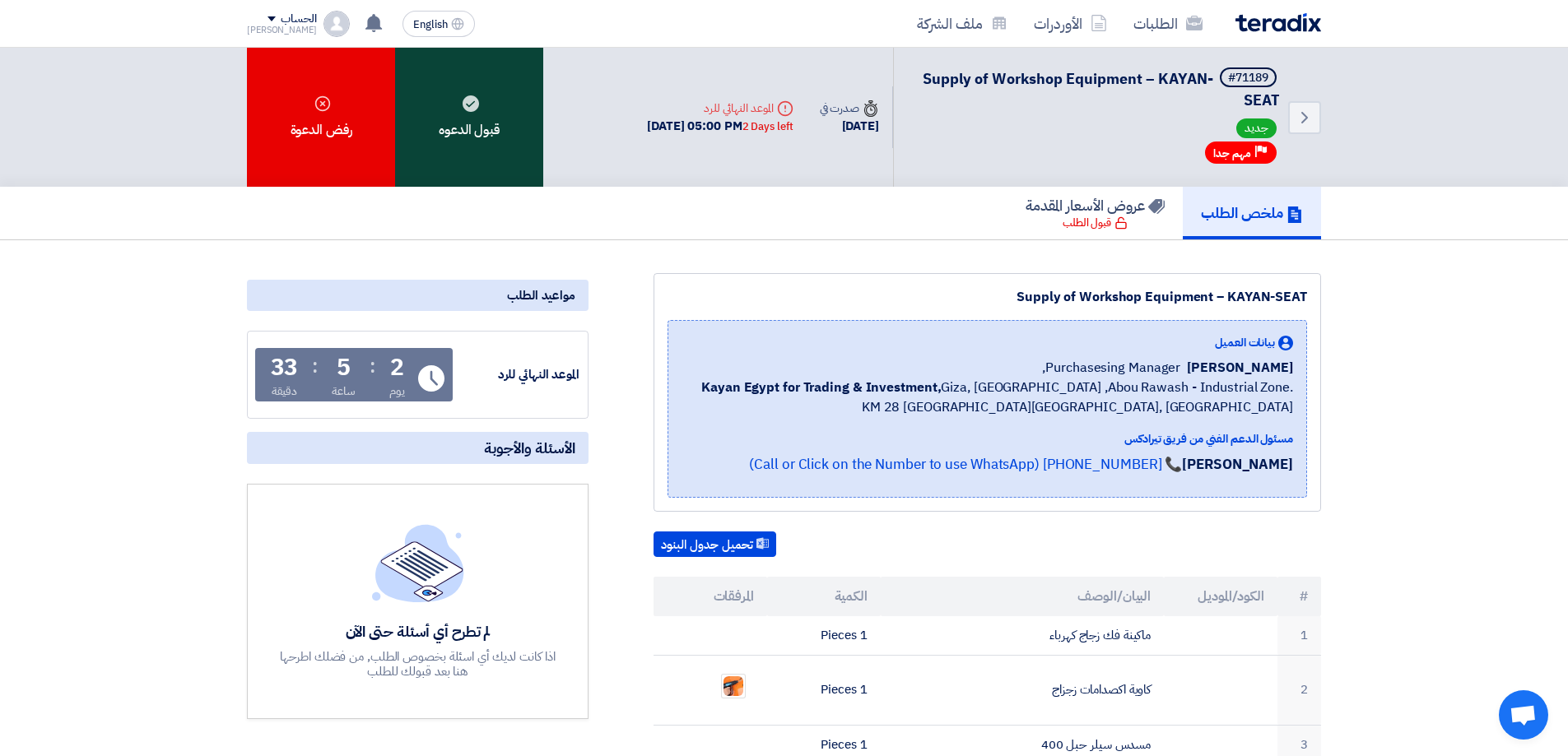
click at [445, 124] on div "قبول الدعوه" at bounding box center [469, 117] width 148 height 139
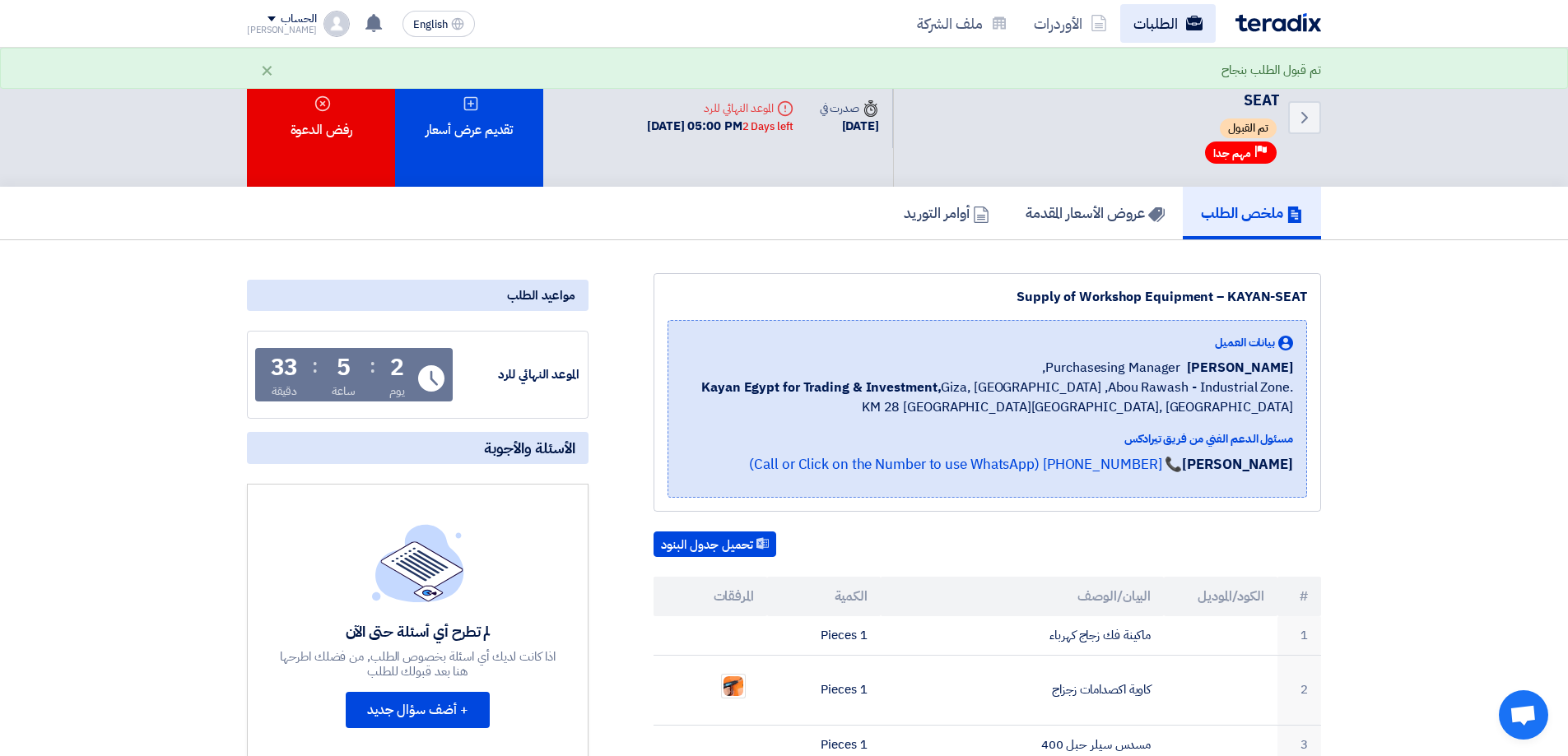
click at [1145, 19] on link "الطلبات" at bounding box center [1168, 24] width 95 height 39
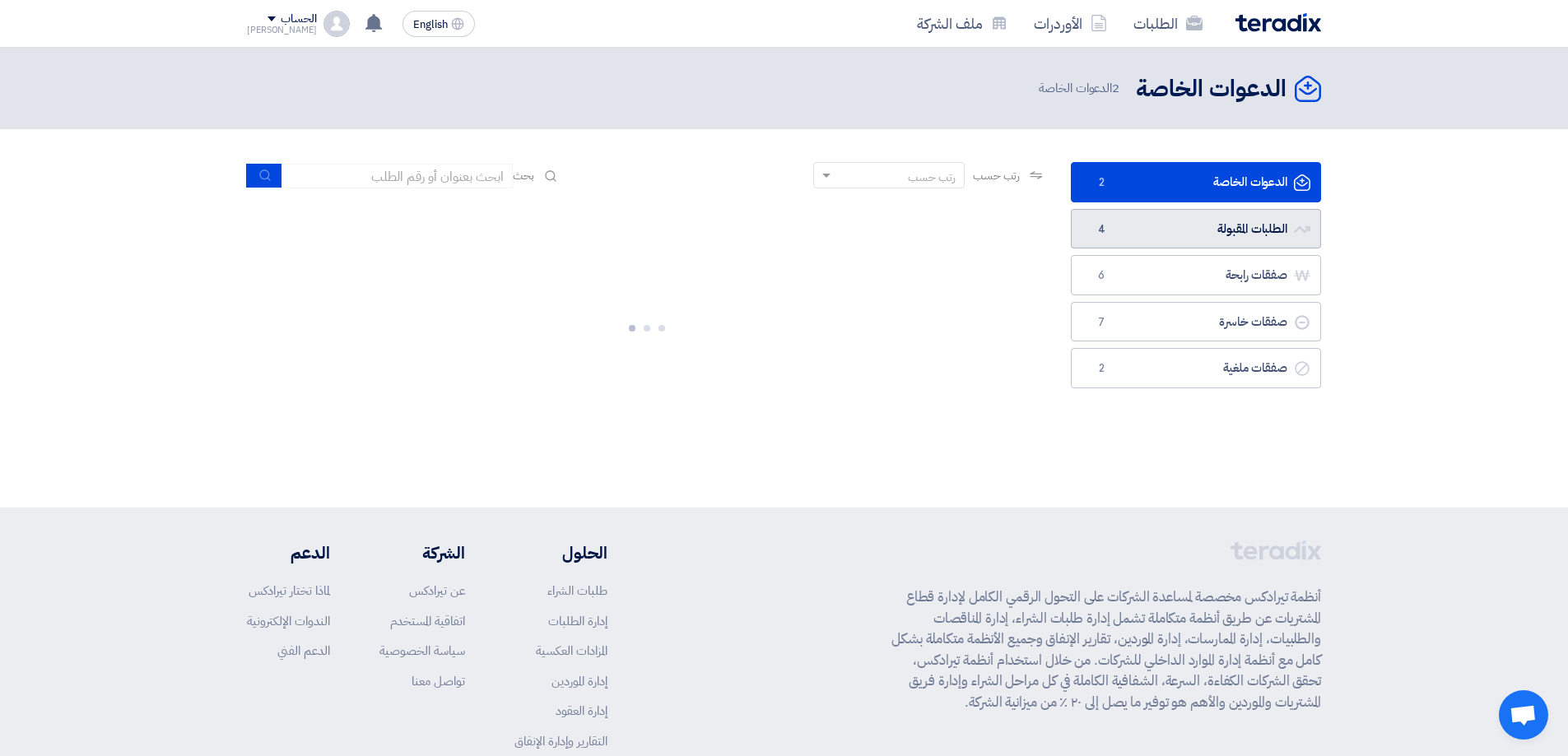
click at [1234, 224] on link "الطلبات المقبولة الطلبات المقبولة 4" at bounding box center [1196, 228] width 251 height 40
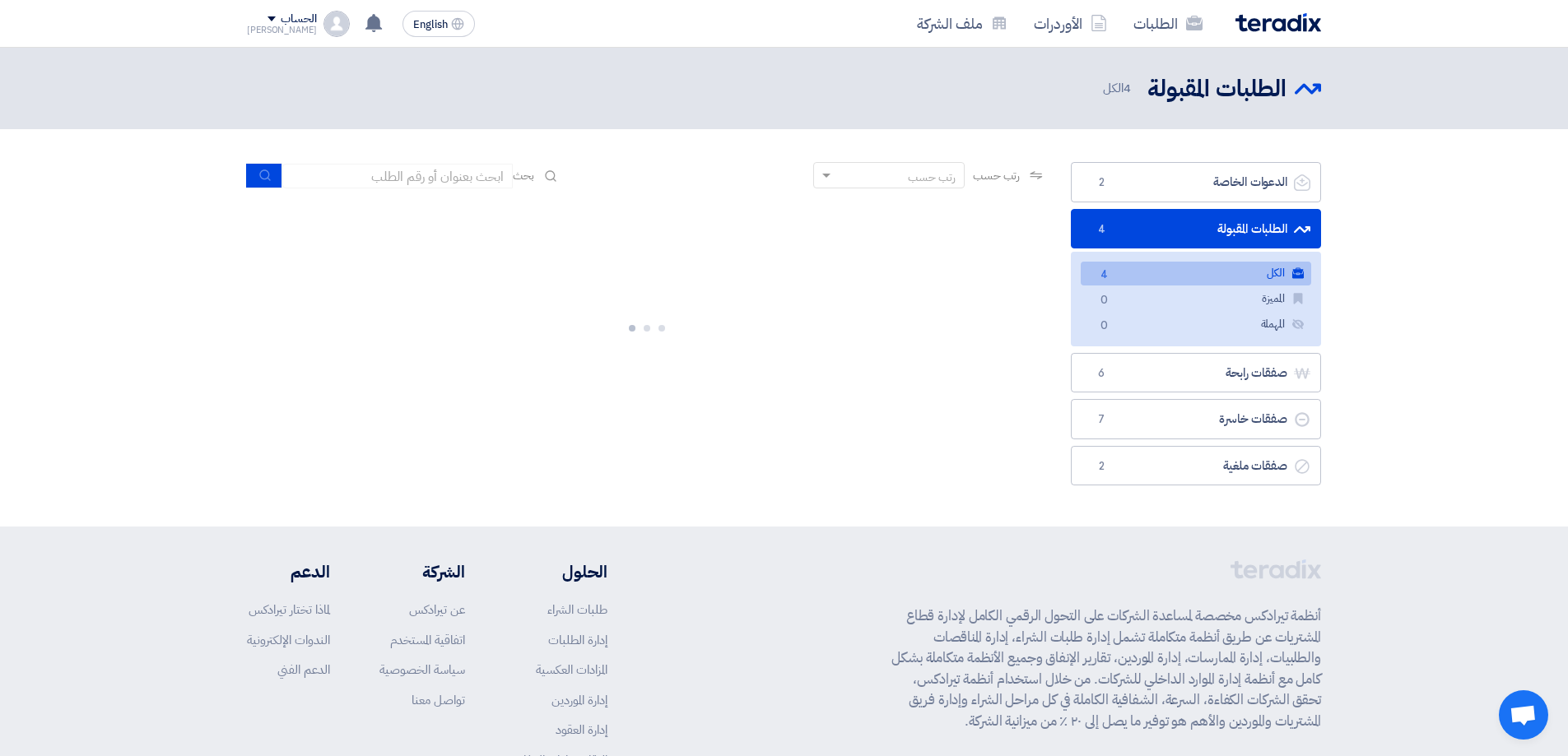
click at [1262, 269] on link "الكل الكل 4" at bounding box center [1195, 274] width 230 height 24
